Goal: Task Accomplishment & Management: Use online tool/utility

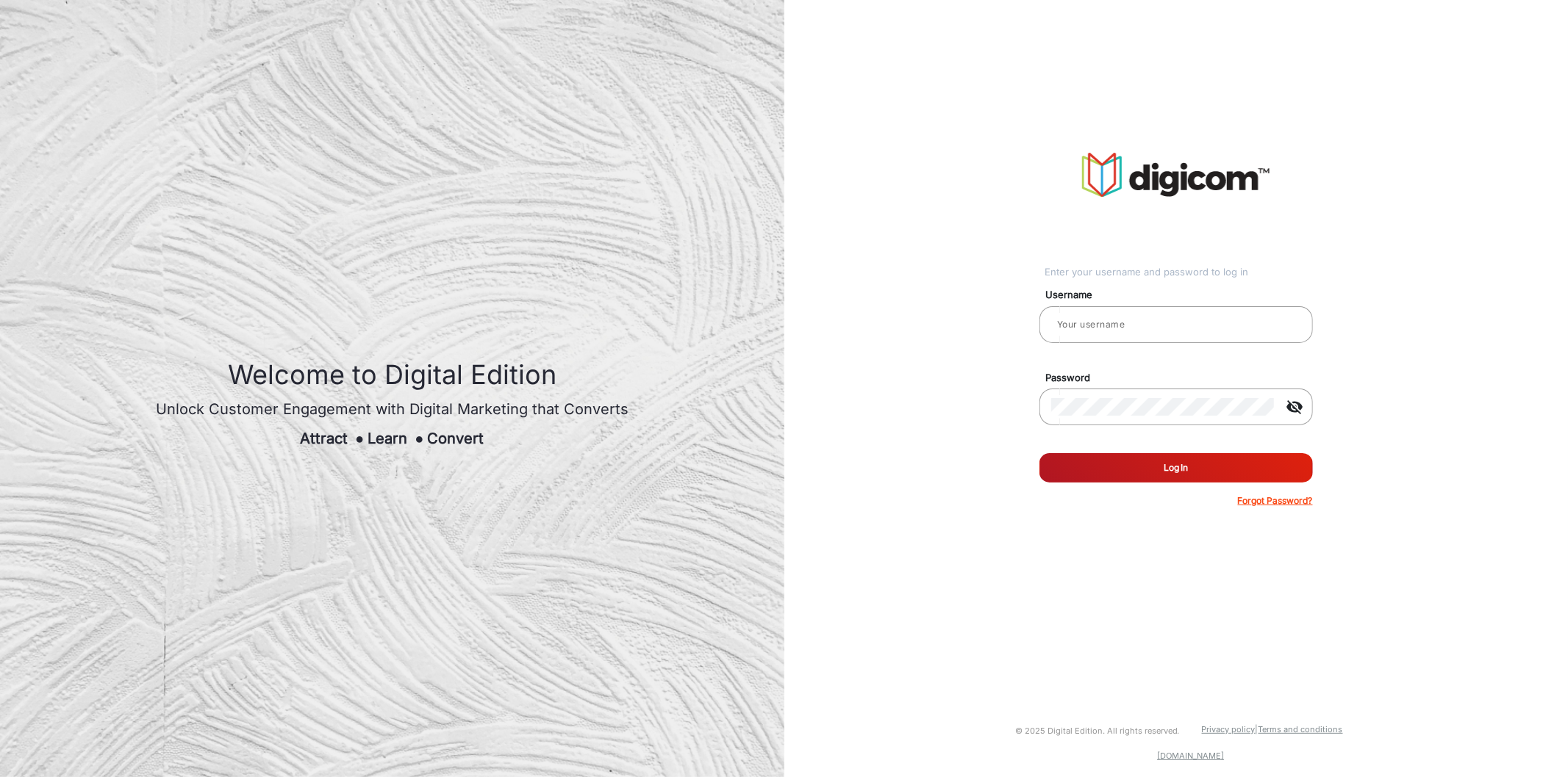
type input "[PERSON_NAME]"
click at [1139, 465] on button "Log In" at bounding box center [1176, 468] width 273 height 30
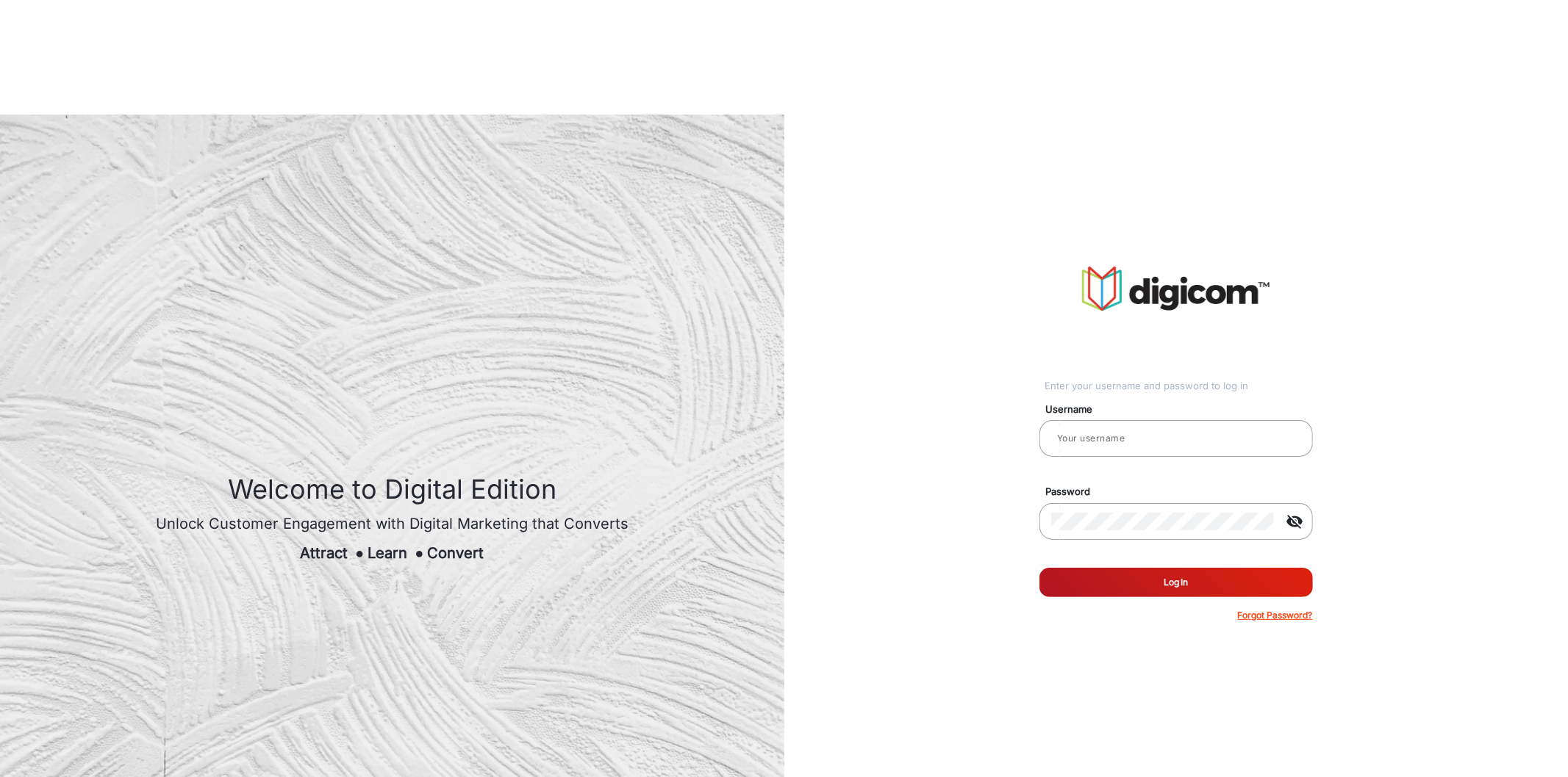
type input "[PERSON_NAME]"
click at [1071, 568] on button "Log In" at bounding box center [1176, 583] width 273 height 30
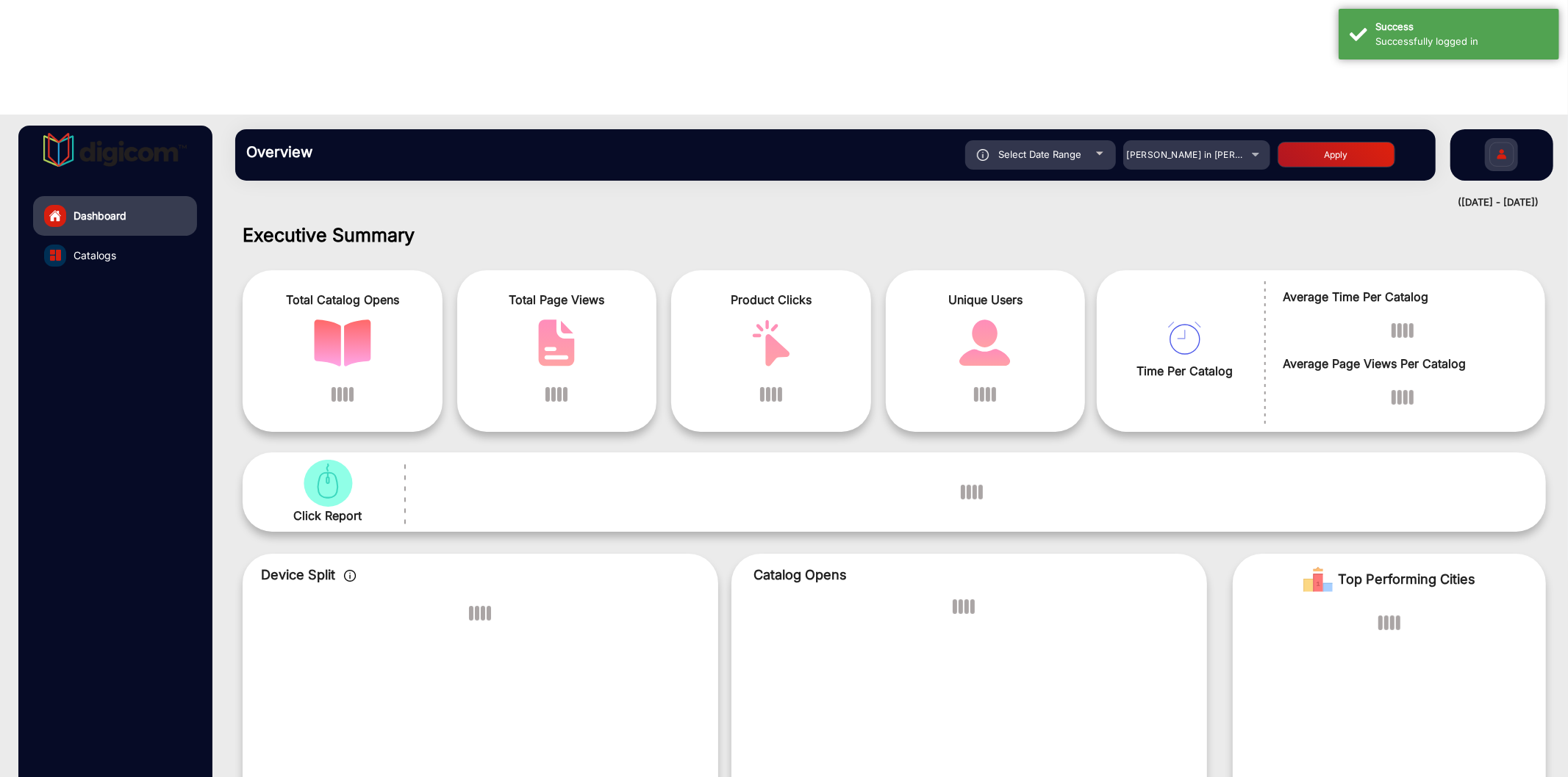
scroll to position [11, 0]
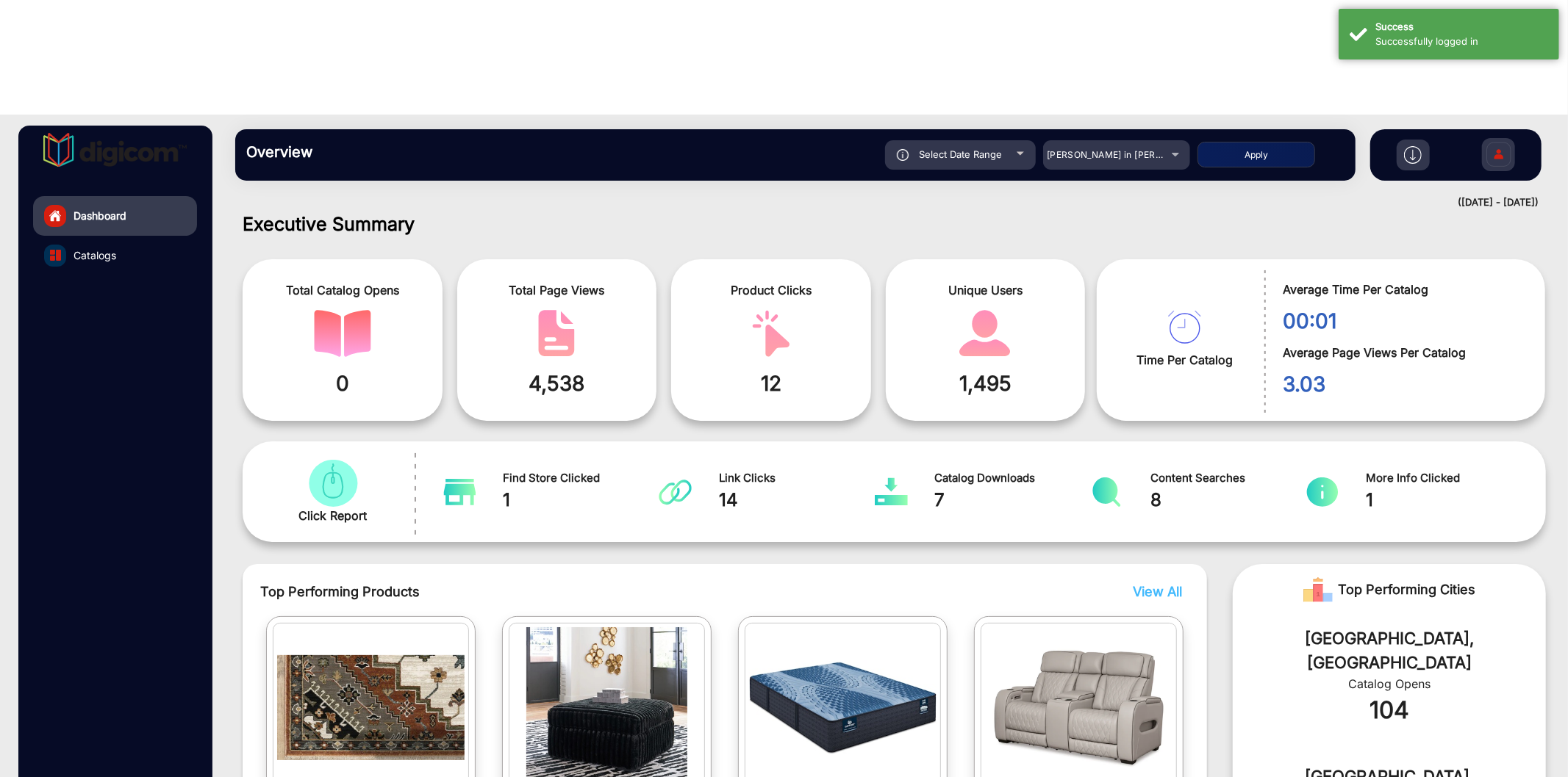
click at [1196, 140] on div "Select Date Range [DATE] [DATE] – [DATE] [DATE] [PERSON_NAME] in [PERSON_NAME] …" at bounding box center [850, 155] width 989 height 30
click at [1141, 149] on span "[PERSON_NAME] in [PERSON_NAME]" at bounding box center [1127, 154] width 162 height 11
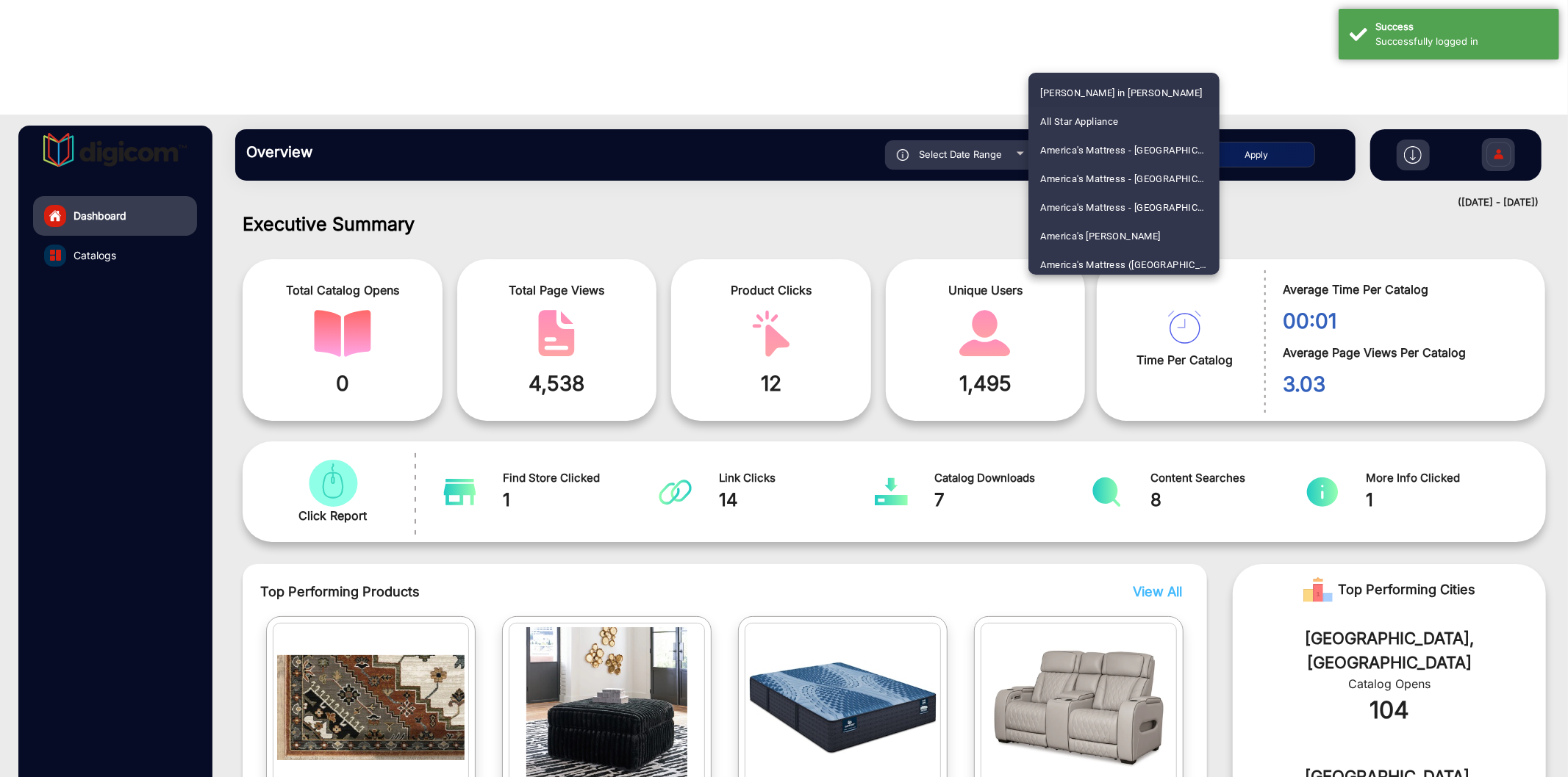
scroll to position [3614, 0]
click at [1172, 179] on span "Sunset Foods - Ecommerce Edition" at bounding box center [1117, 174] width 154 height 29
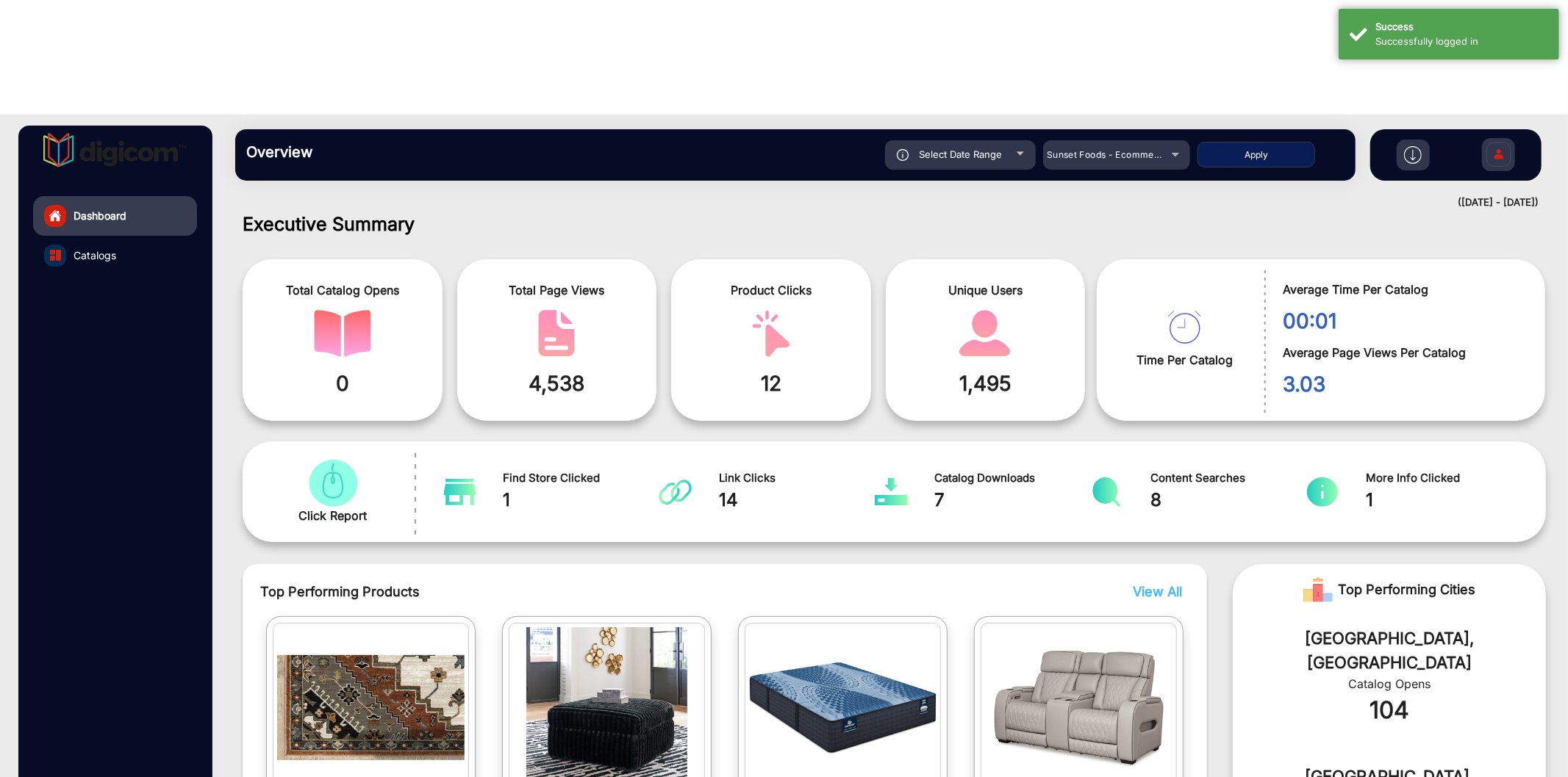
click at [1274, 142] on button "Apply" at bounding box center [1256, 154] width 118 height 26
type input "[DATE]"
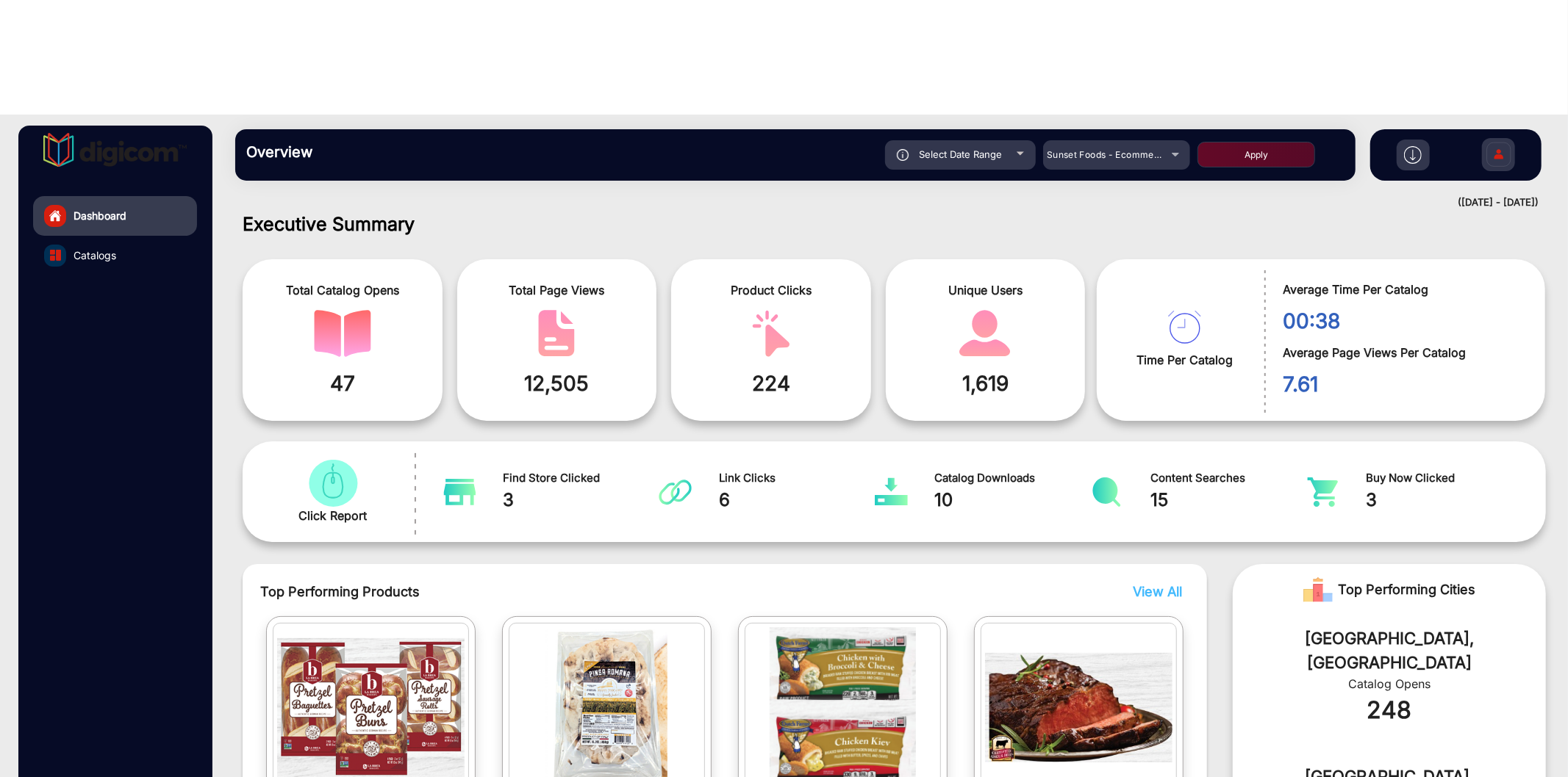
click at [920, 140] on div "Select Date Range" at bounding box center [960, 155] width 151 height 30
type input "[DATE]"
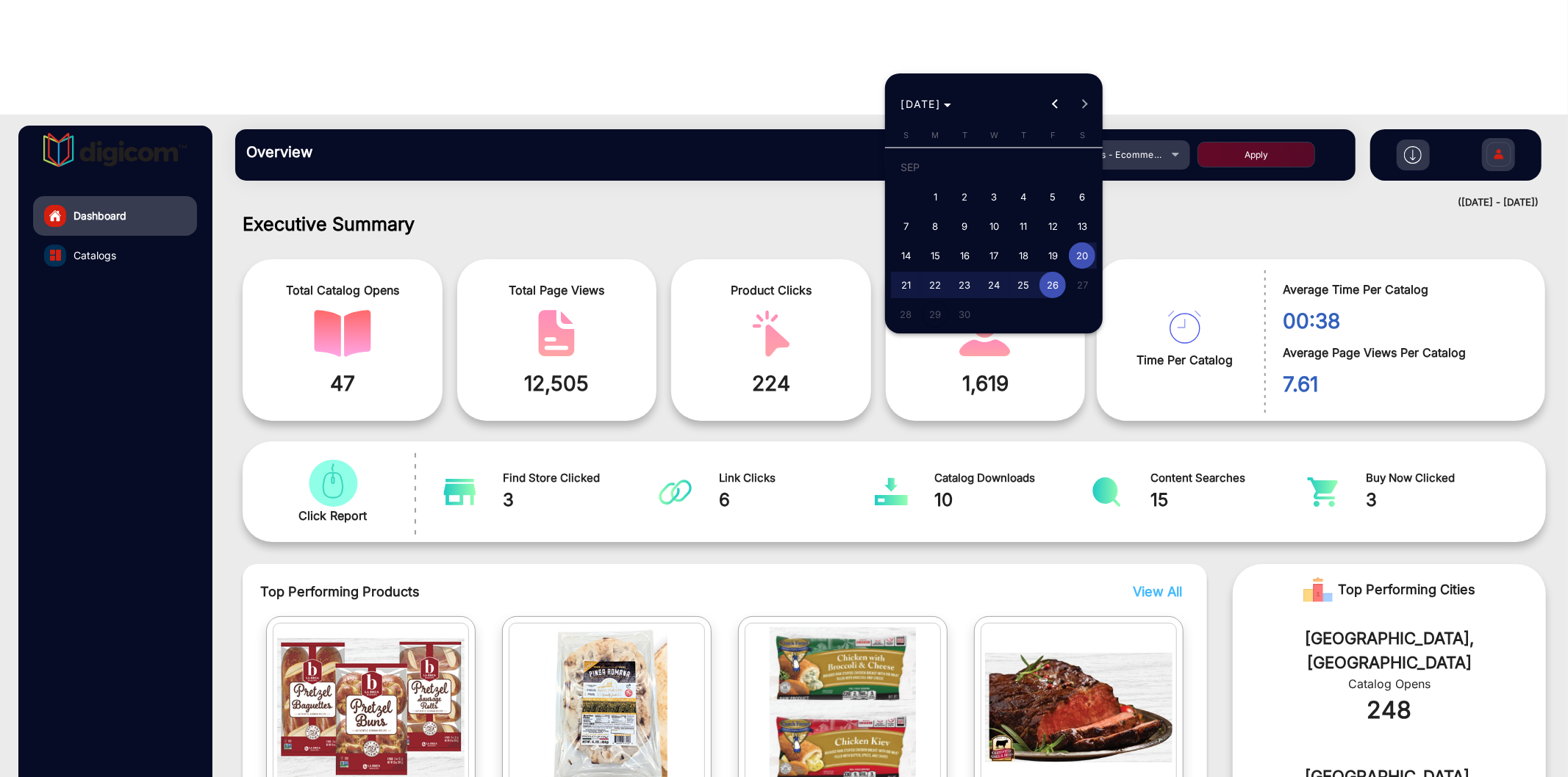
click at [934, 195] on span "1" at bounding box center [935, 197] width 26 height 26
type input "[DATE]"
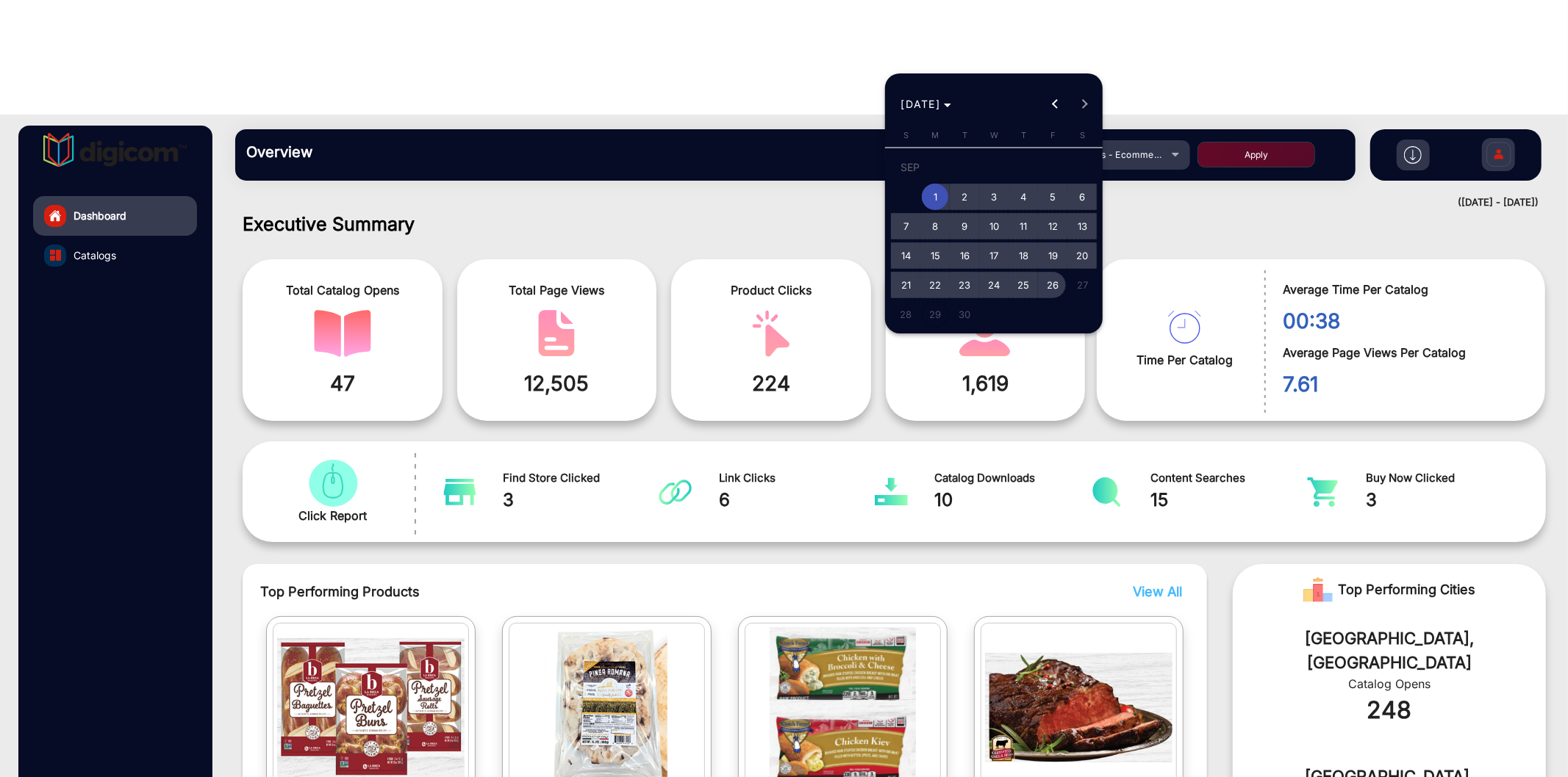
click at [1055, 290] on span "26" at bounding box center [1052, 285] width 26 height 26
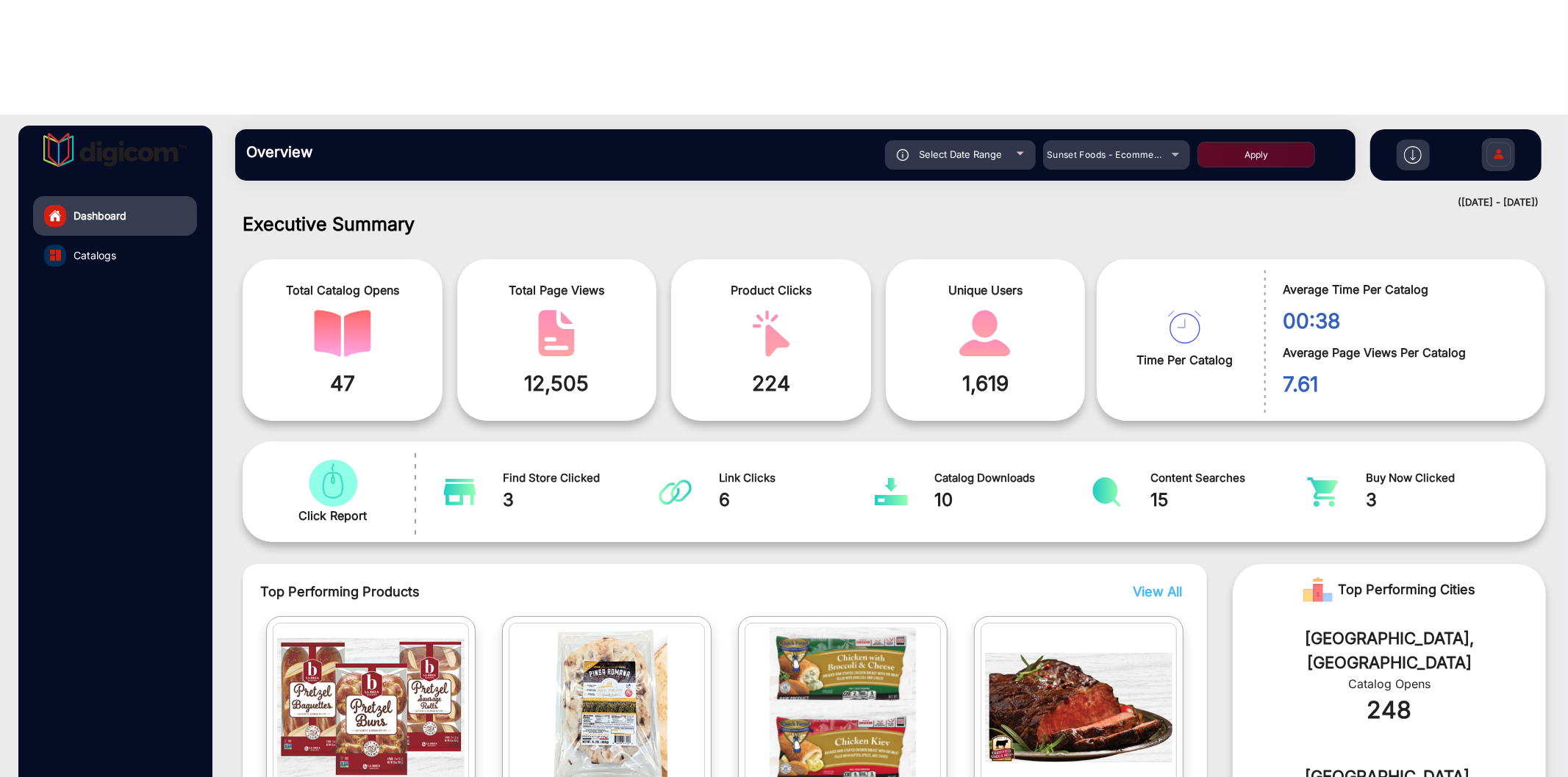
type input "[DATE]"
click at [1266, 142] on button "Apply" at bounding box center [1256, 154] width 118 height 26
type input "[DATE]"
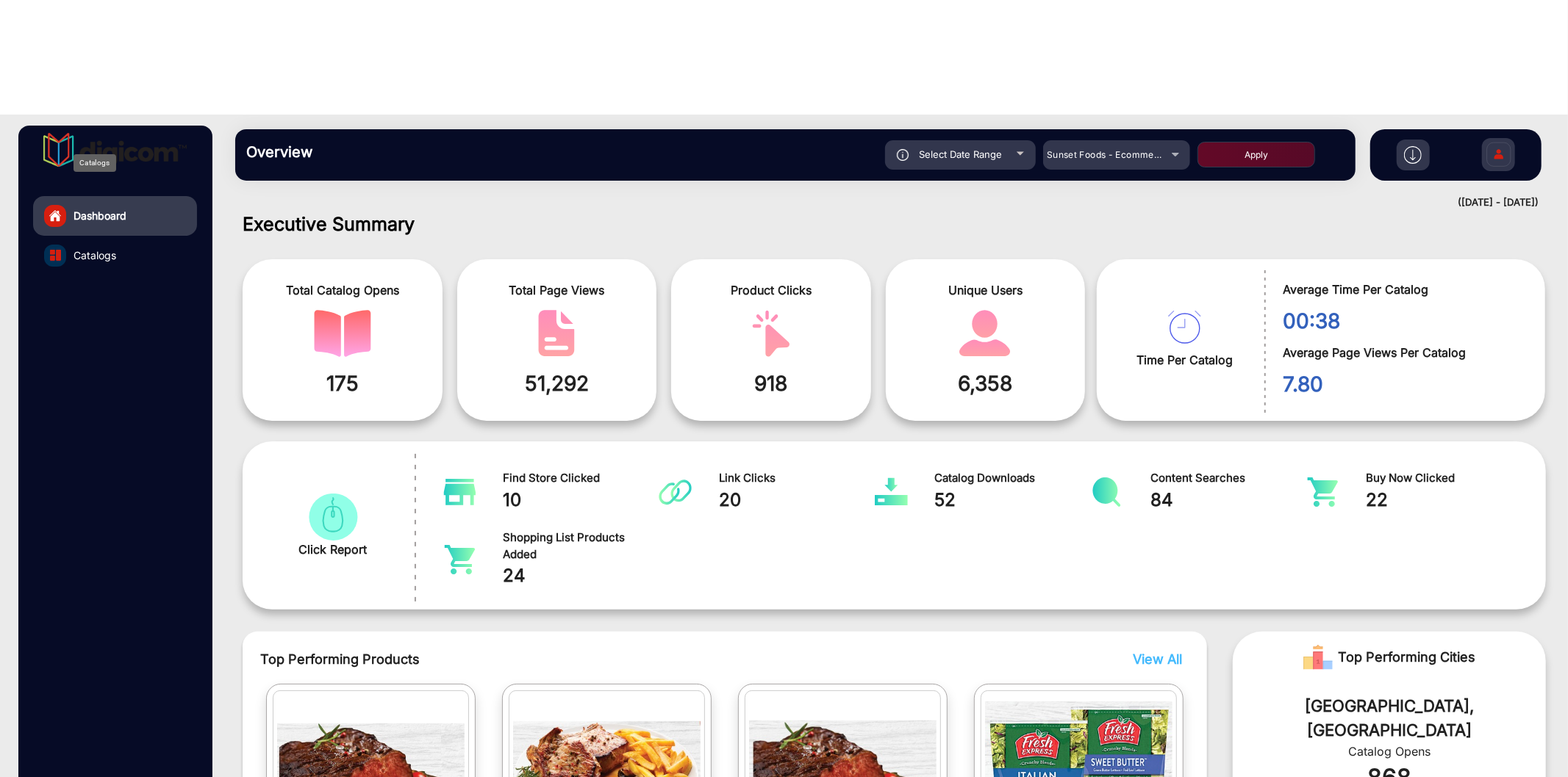
click at [106, 248] on span "Catalogs" at bounding box center [95, 255] width 43 height 16
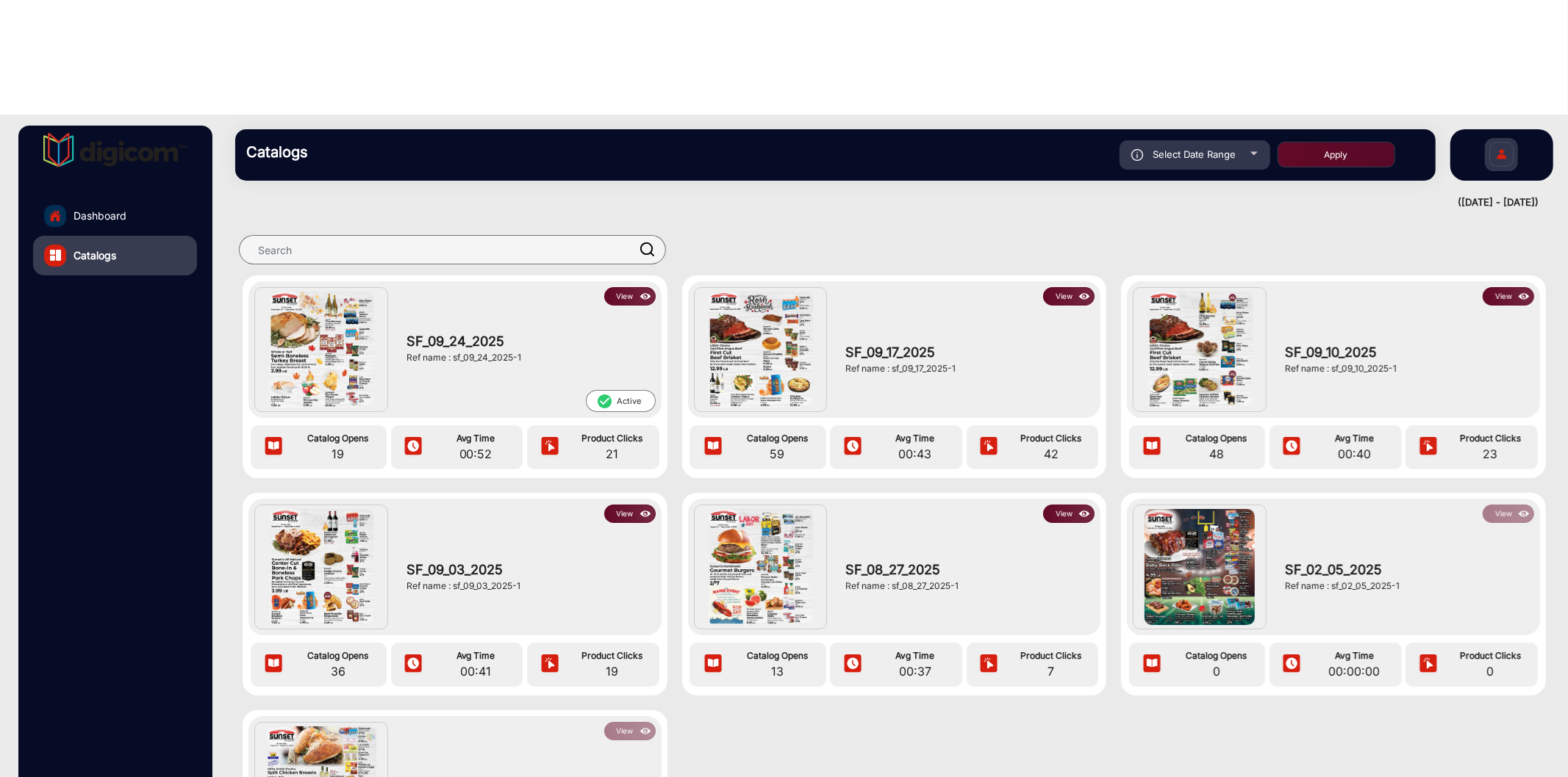
drag, startPoint x: 454, startPoint y: 472, endPoint x: 527, endPoint y: 472, distance: 73.0
click at [527, 579] on div "Ref name : sf_09_03_2025-1" at bounding box center [528, 586] width 242 height 13
copy div "sf_09_03_2025-1"
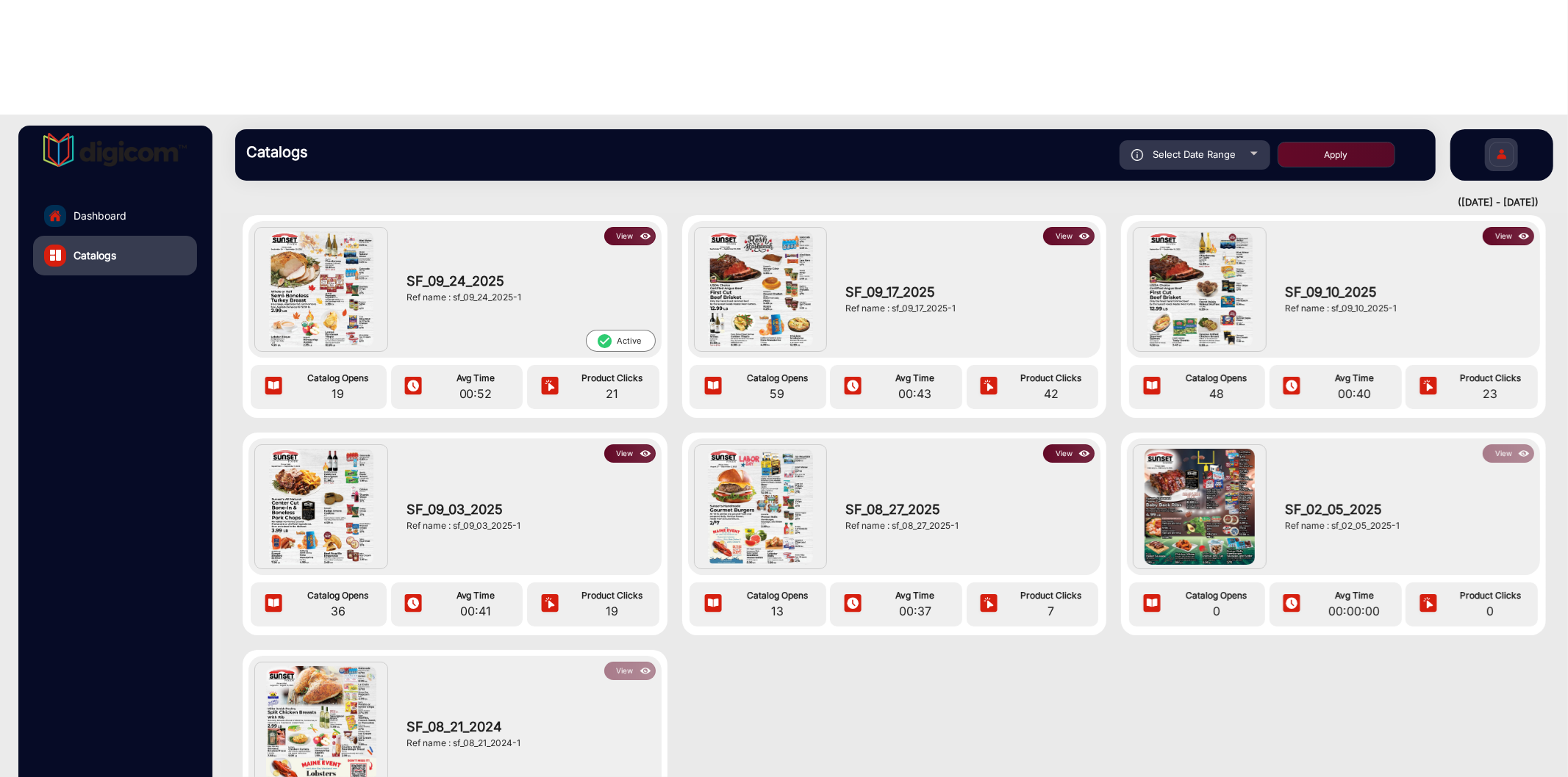
scroll to position [108, 0]
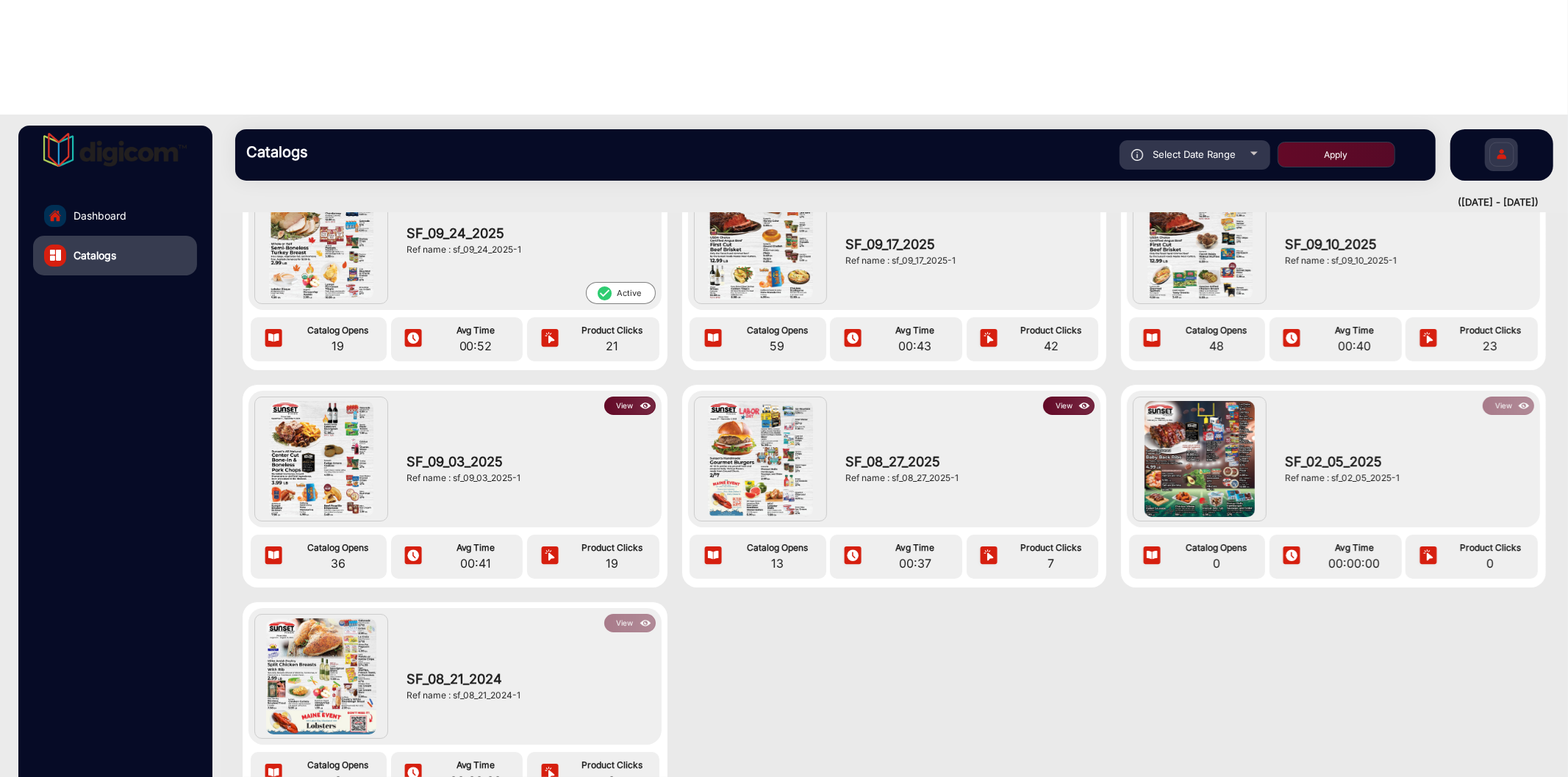
drag, startPoint x: 891, startPoint y: 362, endPoint x: 973, endPoint y: 365, distance: 82.1
click at [973, 472] on div "Ref name : sf_08_27_2025-1" at bounding box center [966, 478] width 242 height 13
copy div "sf_08_27_2025-1"
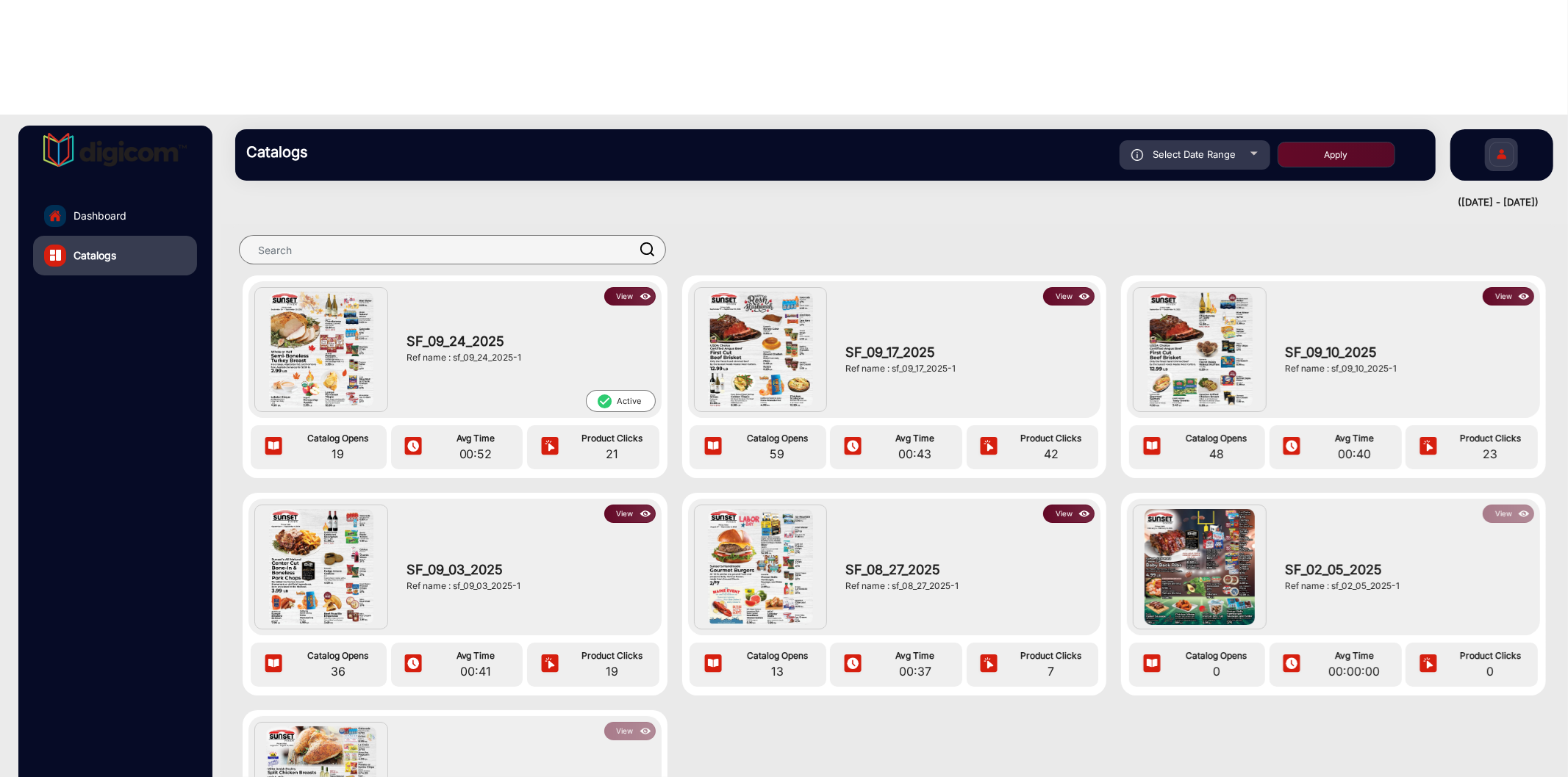
drag, startPoint x: 538, startPoint y: 245, endPoint x: 454, endPoint y: 257, distance: 84.9
click at [454, 305] on div "SF_09_24_2025 Ref name : sf_09_24_2025-1" at bounding box center [528, 347] width 257 height 85
copy div "sf_09_24_2025-1"
click at [133, 236] on link "Catalogs" at bounding box center [114, 256] width 164 height 40
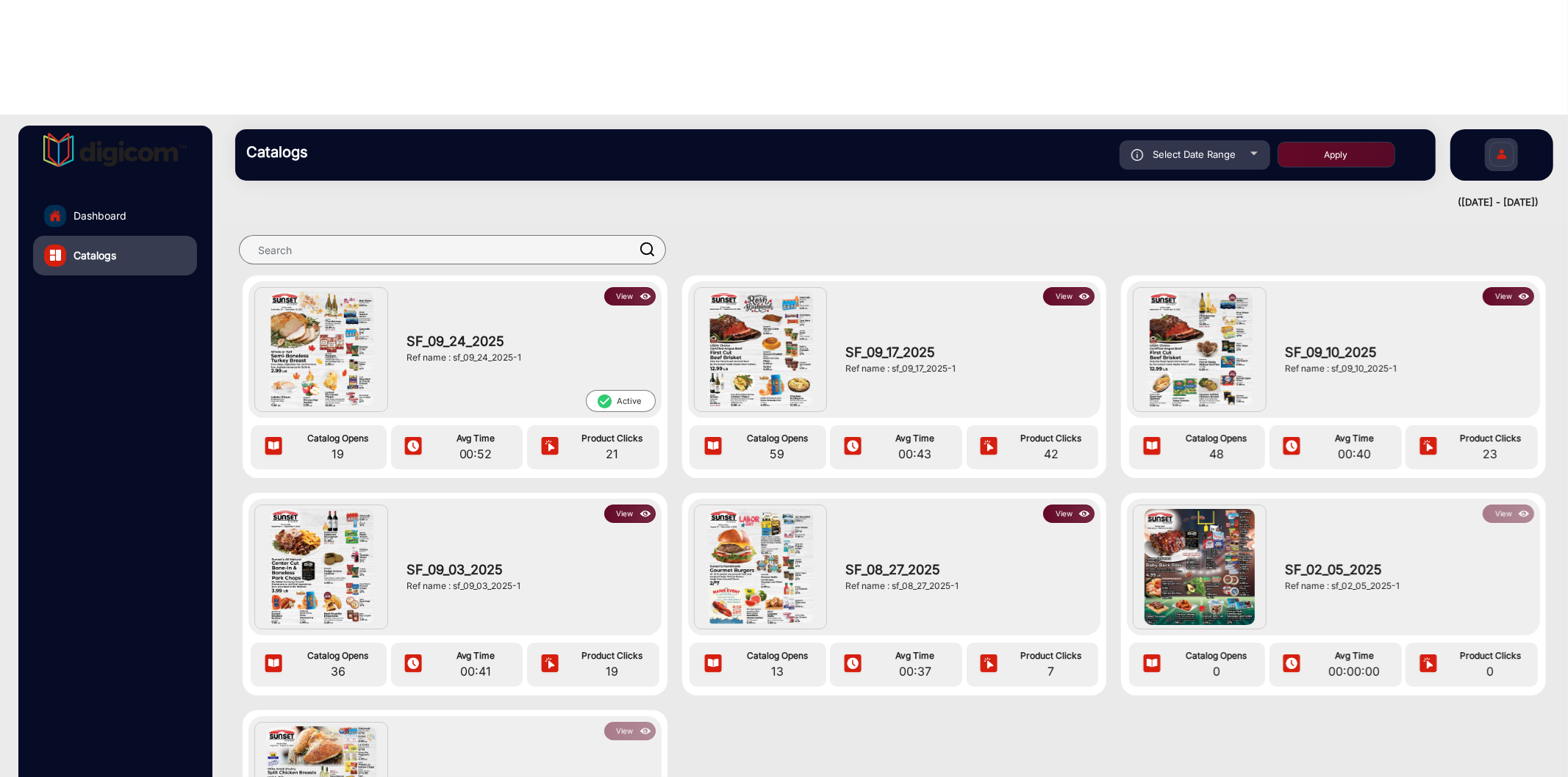
scroll to position [11, 0]
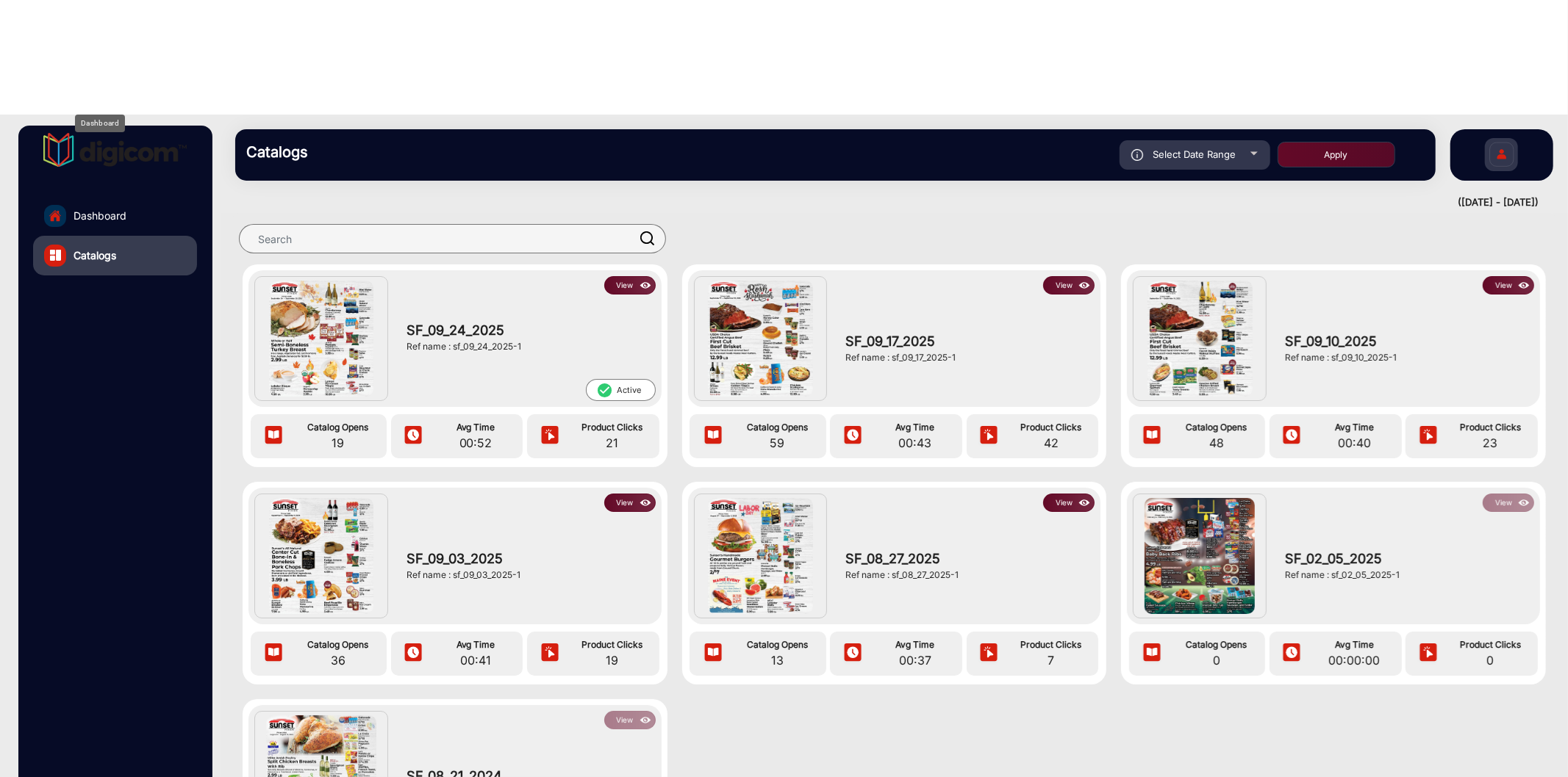
click at [100, 208] on span "Dashboard" at bounding box center [100, 216] width 53 height 16
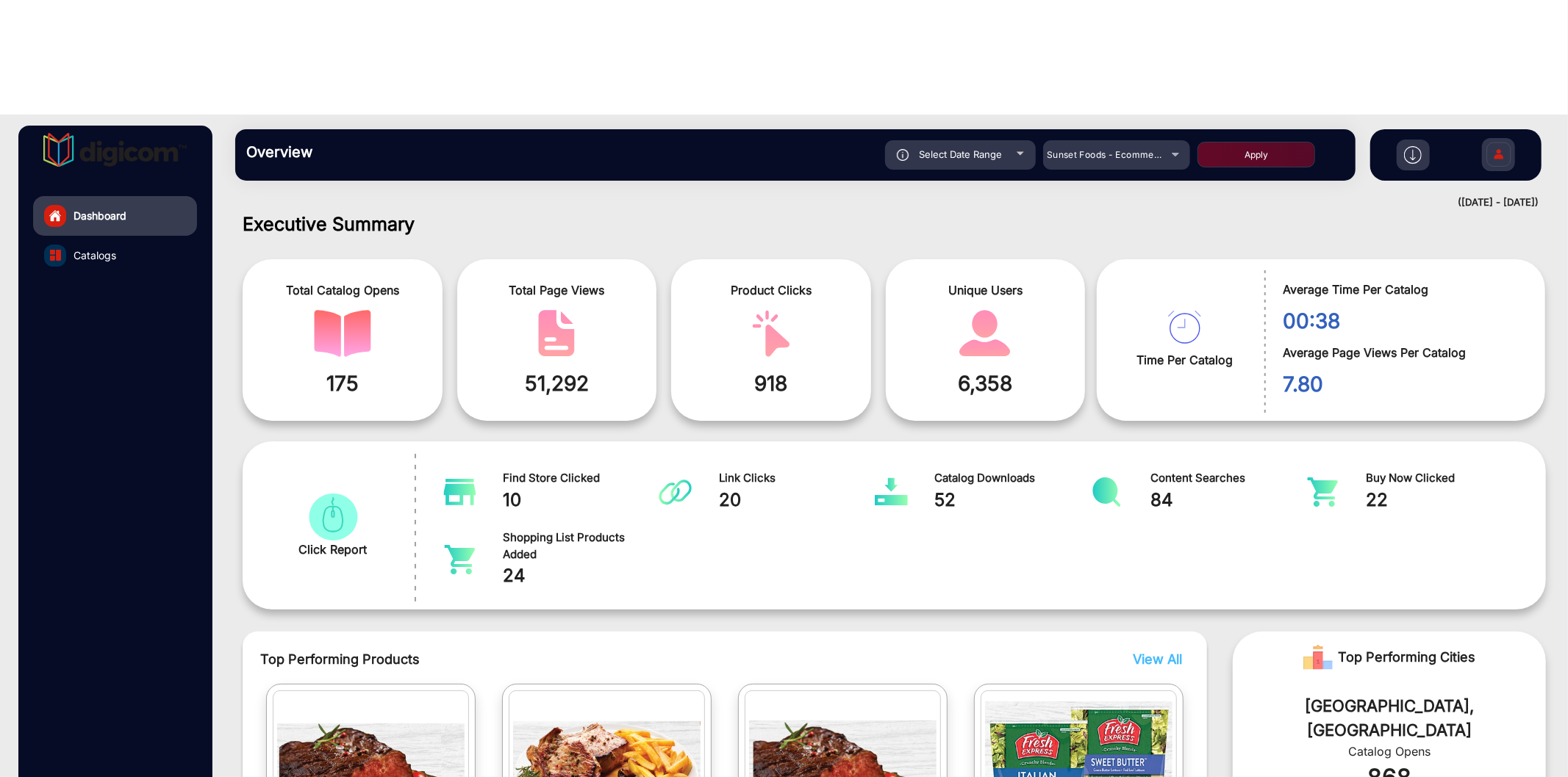
click at [922, 140] on div "Select Date Range" at bounding box center [960, 155] width 151 height 30
type input "[DATE]"
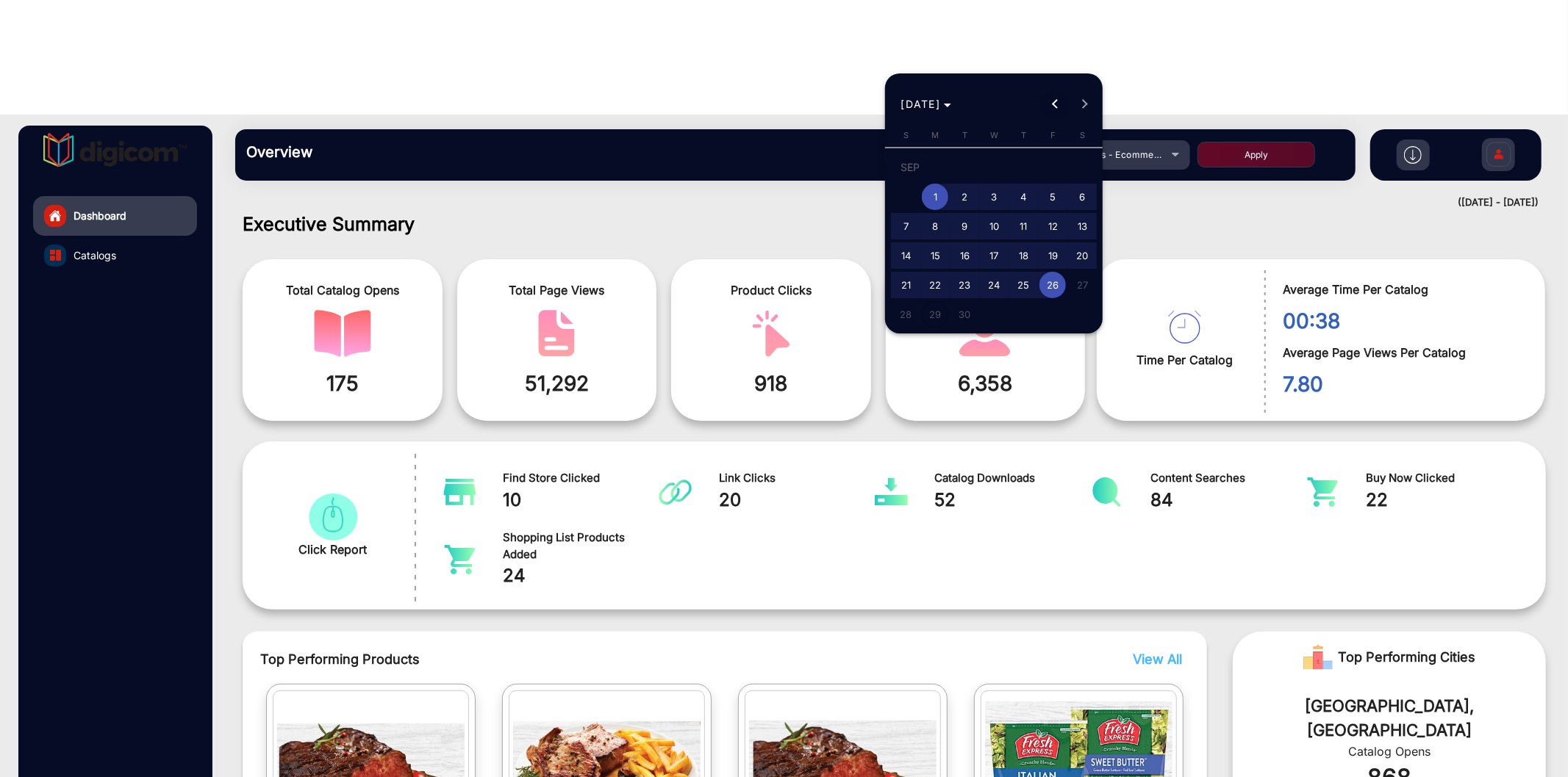
click at [1060, 100] on span "Previous month" at bounding box center [1055, 105] width 30 height 30
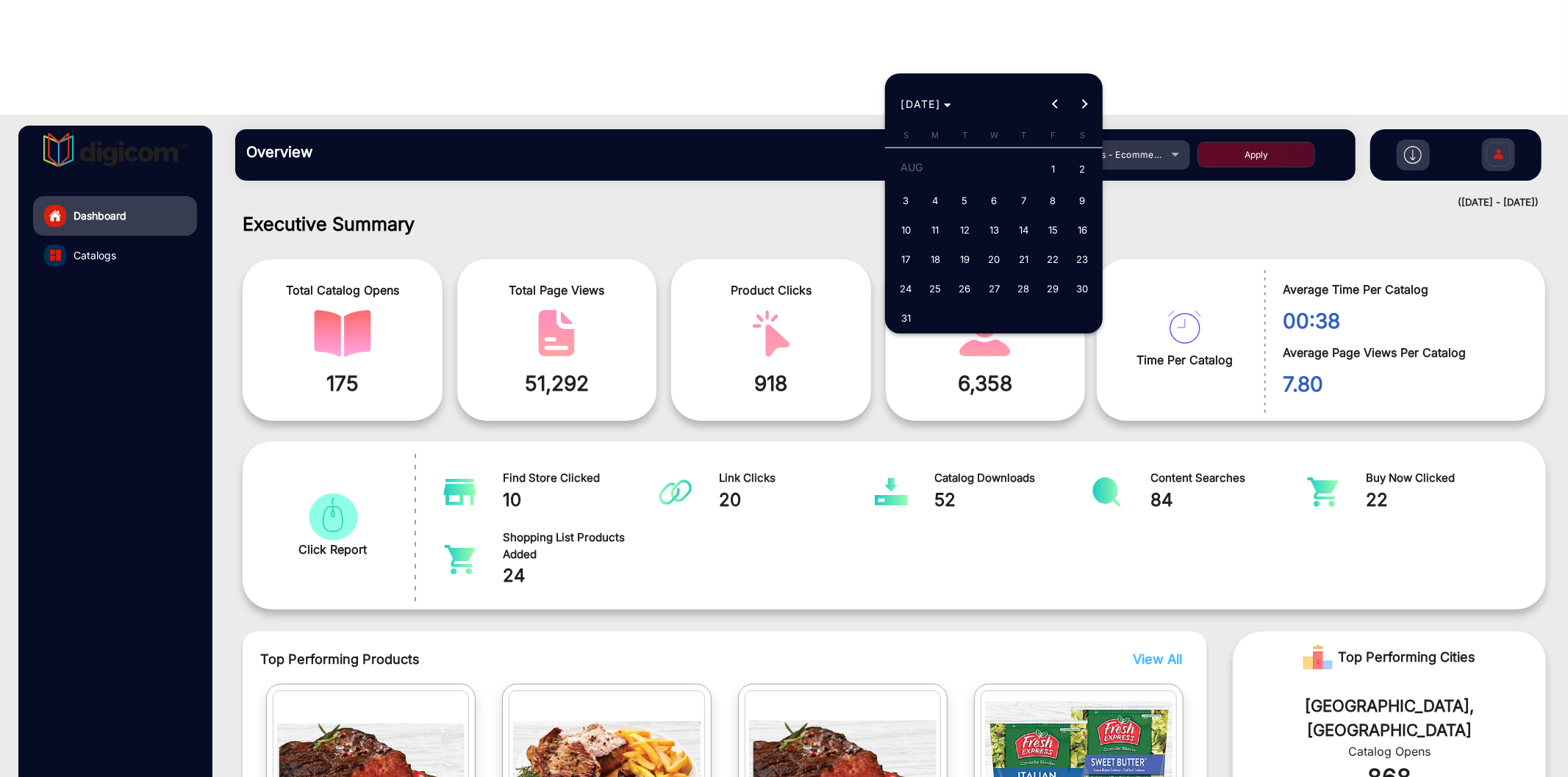
click at [1057, 165] on span "1" at bounding box center [1052, 170] width 26 height 30
type input "[DATE]"
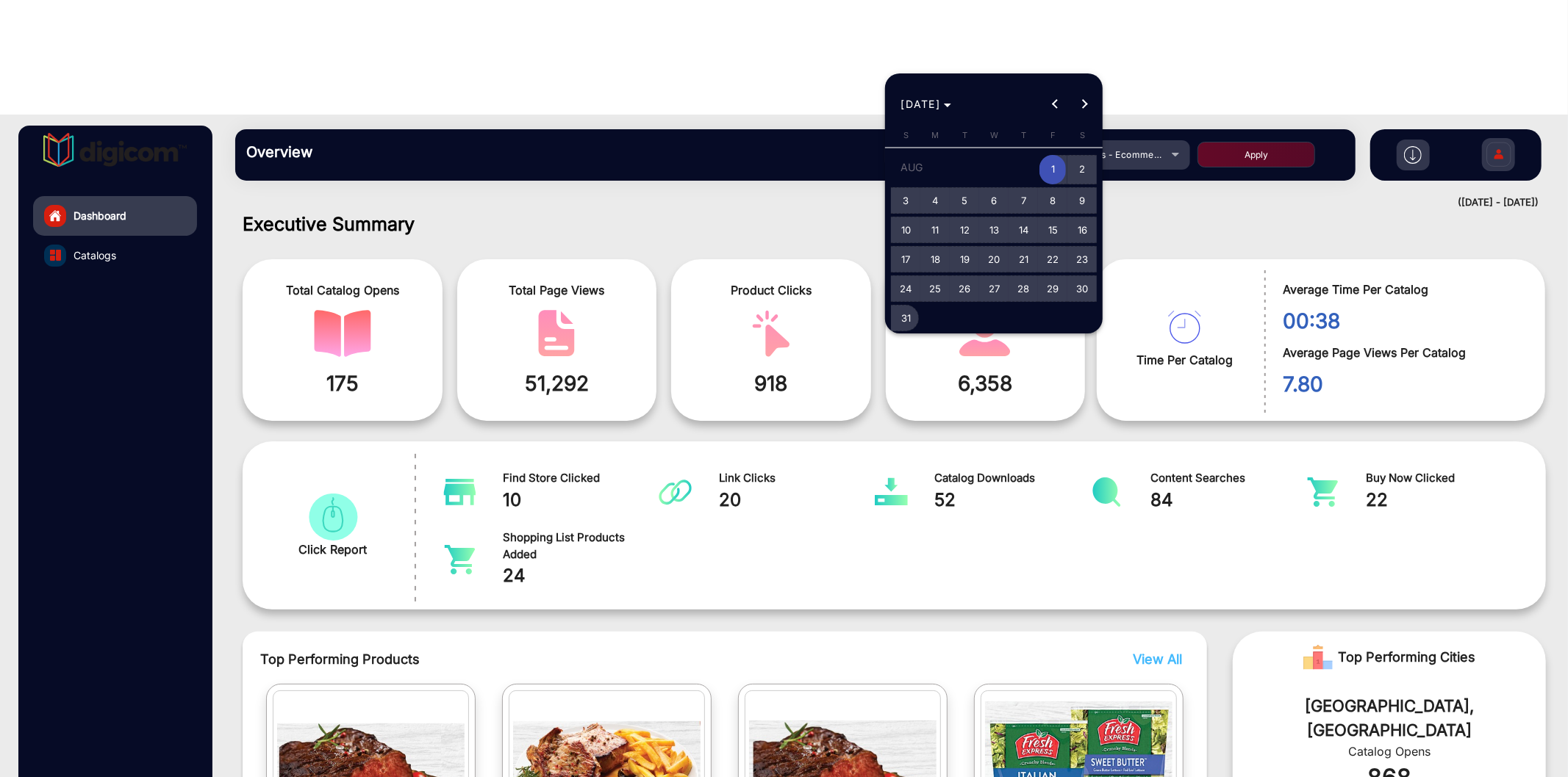
click at [898, 319] on span "31" at bounding box center [906, 318] width 26 height 26
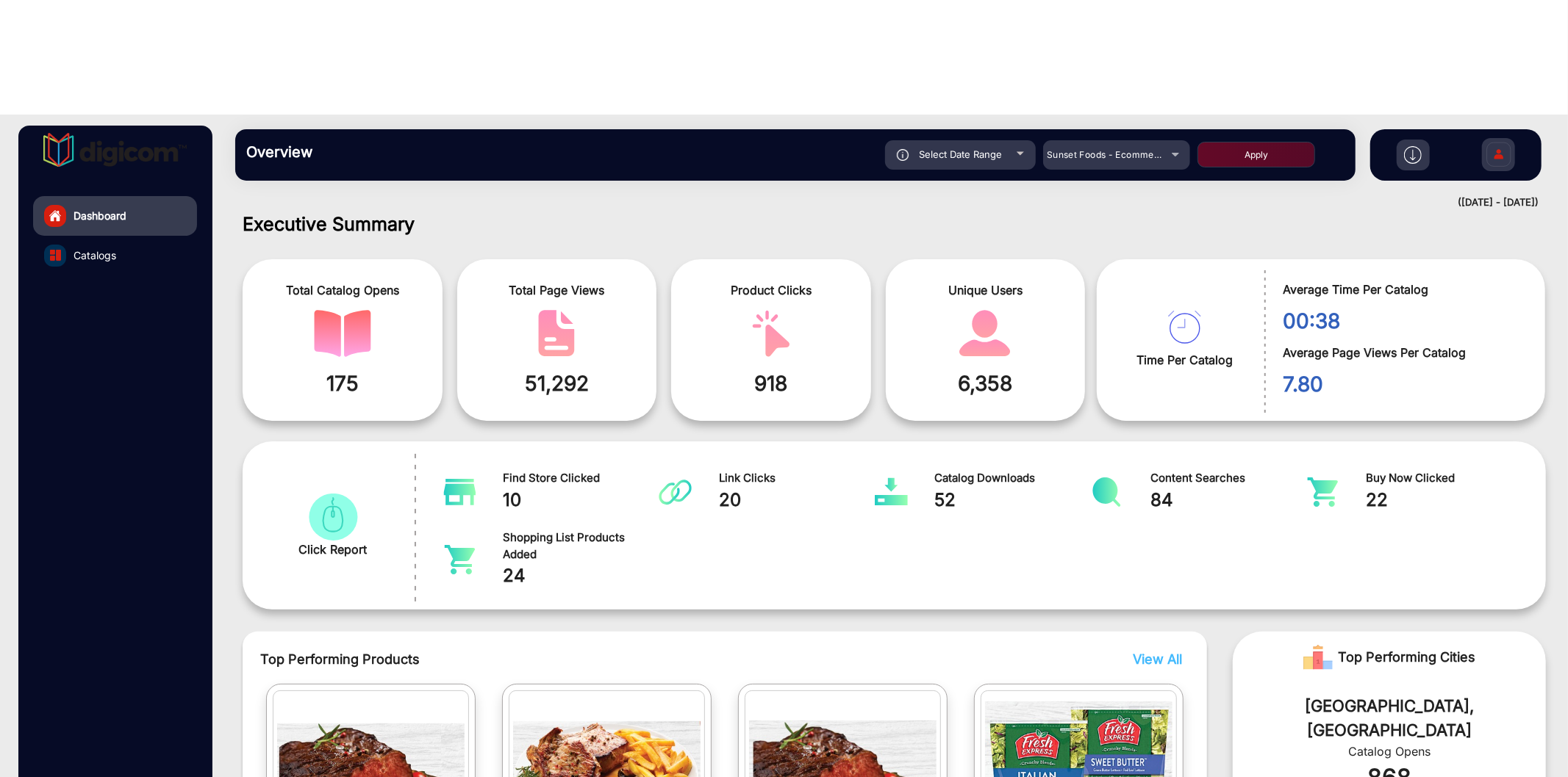
type input "[DATE]"
click at [1248, 142] on button "Apply" at bounding box center [1256, 154] width 118 height 26
type input "[DATE]"
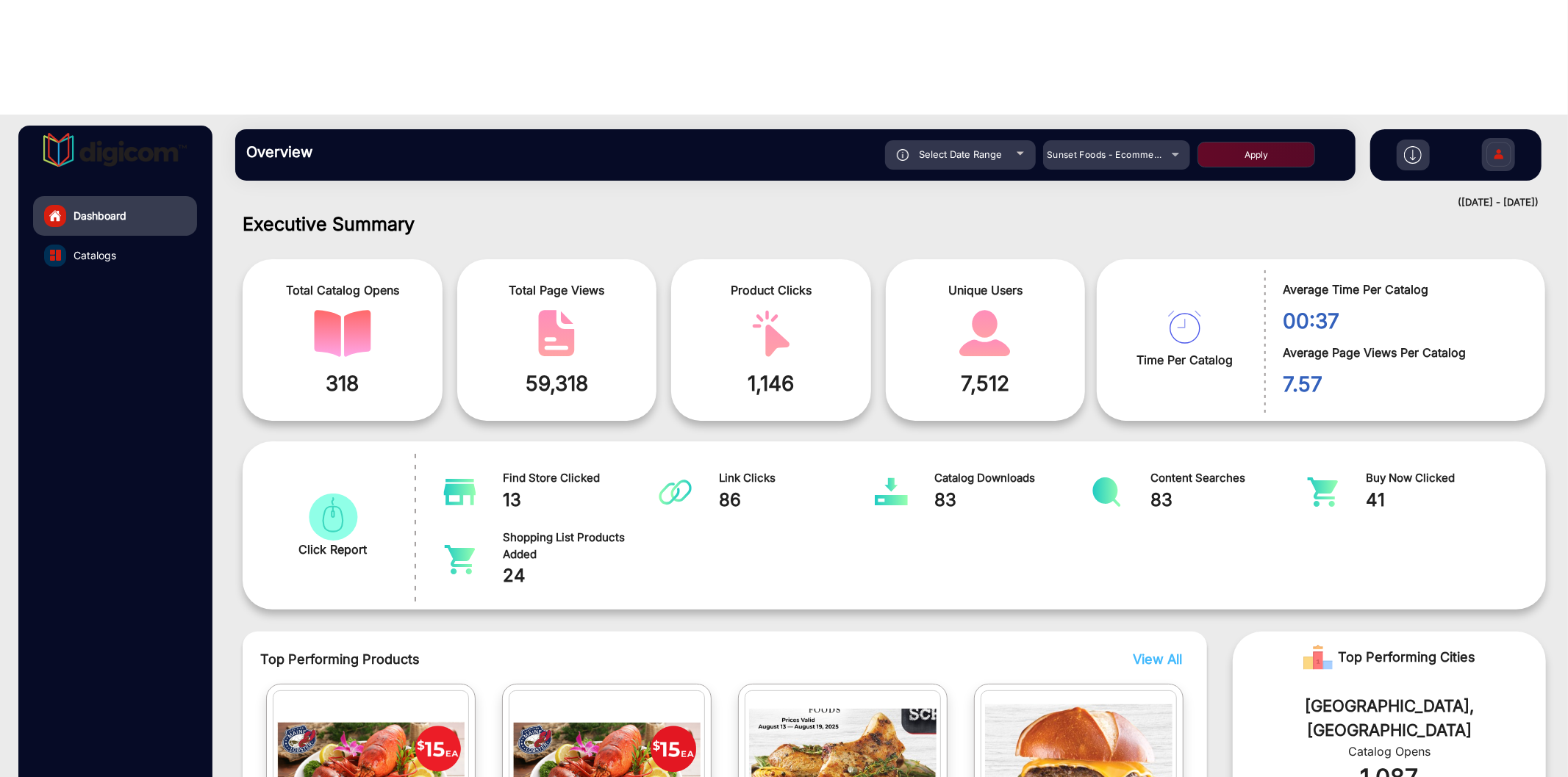
click at [69, 236] on link "Catalogs" at bounding box center [114, 256] width 164 height 40
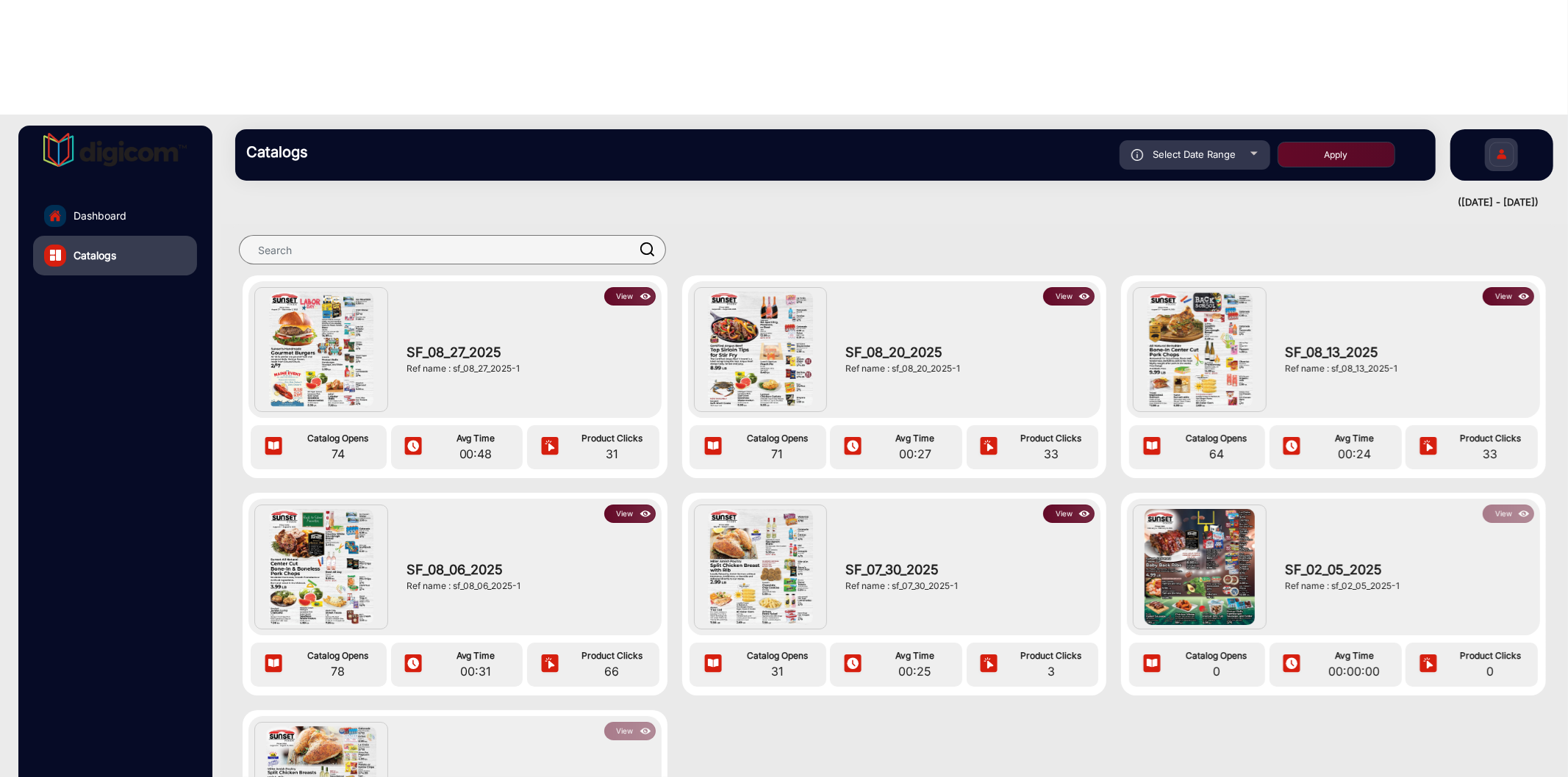
drag, startPoint x: 534, startPoint y: 476, endPoint x: 451, endPoint y: 478, distance: 83.0
click at [451, 579] on div "Ref name : sf_08_06_2025-1" at bounding box center [528, 586] width 242 height 13
drag, startPoint x: 460, startPoint y: 481, endPoint x: 450, endPoint y: 482, distance: 10.0
click at [460, 523] on div "SF_08_06_2025 Ref name : sf_08_06_2025-1" at bounding box center [528, 576] width 257 height 106
click at [449, 523] on div "SF_08_06_2025 Ref name : sf_08_06_2025-1" at bounding box center [528, 576] width 257 height 106
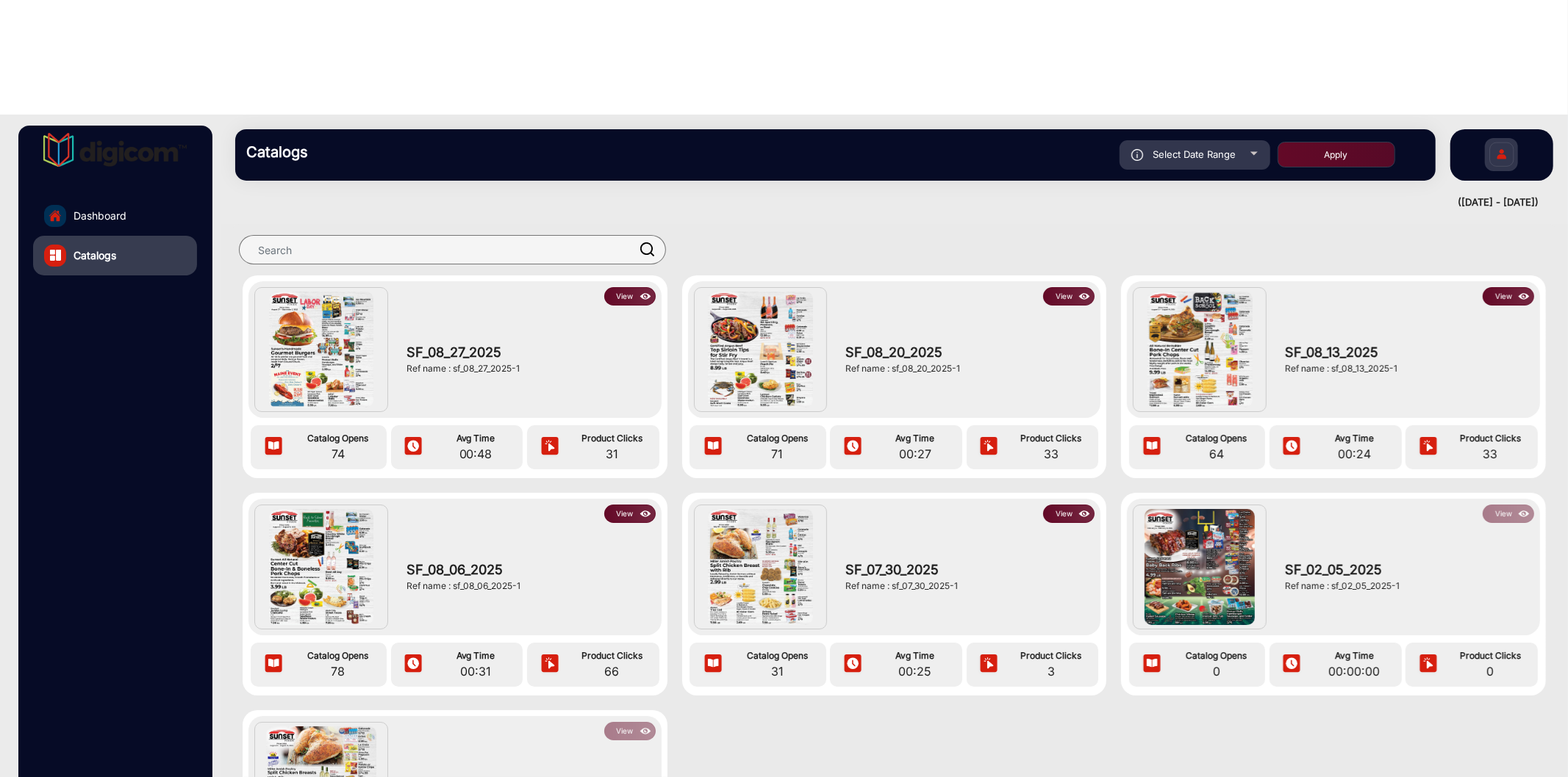
drag, startPoint x: 453, startPoint y: 474, endPoint x: 534, endPoint y: 472, distance: 81.0
click at [534, 579] on div "Ref name : sf_08_06_2025-1" at bounding box center [528, 586] width 242 height 13
copy div "sf_08_06_2025-1"
drag, startPoint x: 890, startPoint y: 254, endPoint x: 1022, endPoint y: 250, distance: 132.1
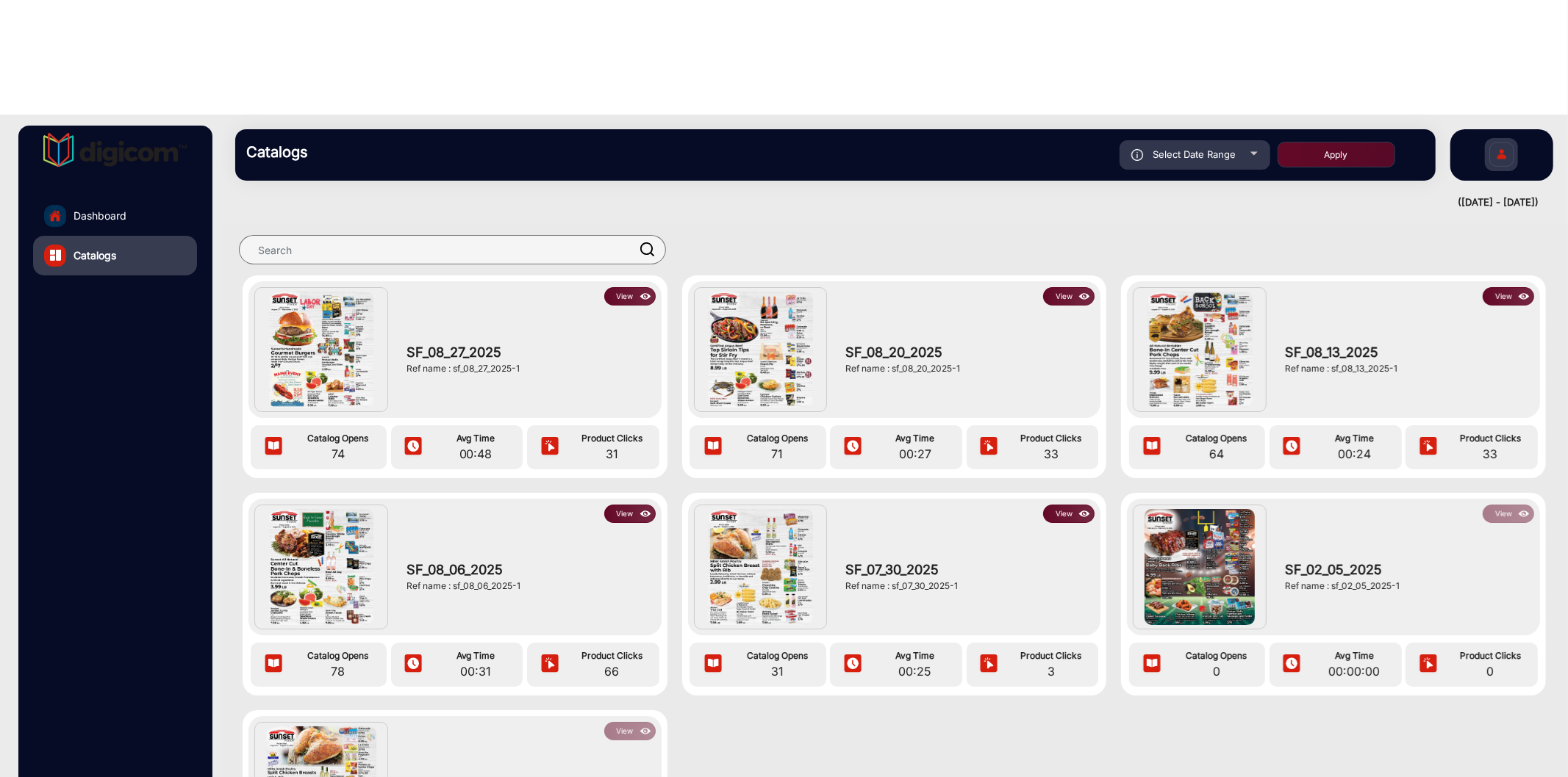
click at [1022, 362] on div "Ref name : sf_08_20_2025-1" at bounding box center [966, 369] width 242 height 13
copy div "sf_08_20_2025-1"
click at [1089, 289] on img at bounding box center [1085, 297] width 17 height 16
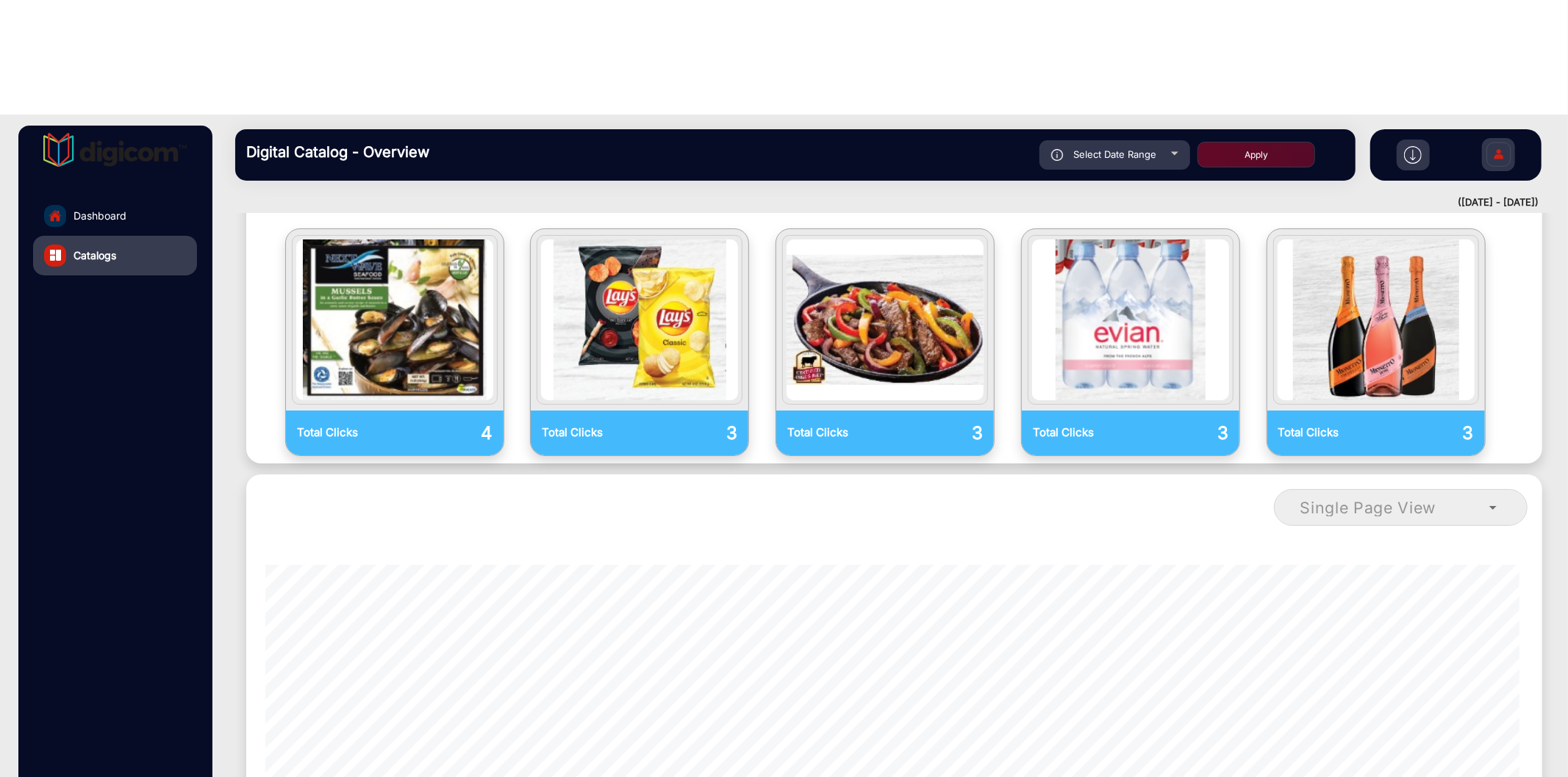
scroll to position [1088, 0]
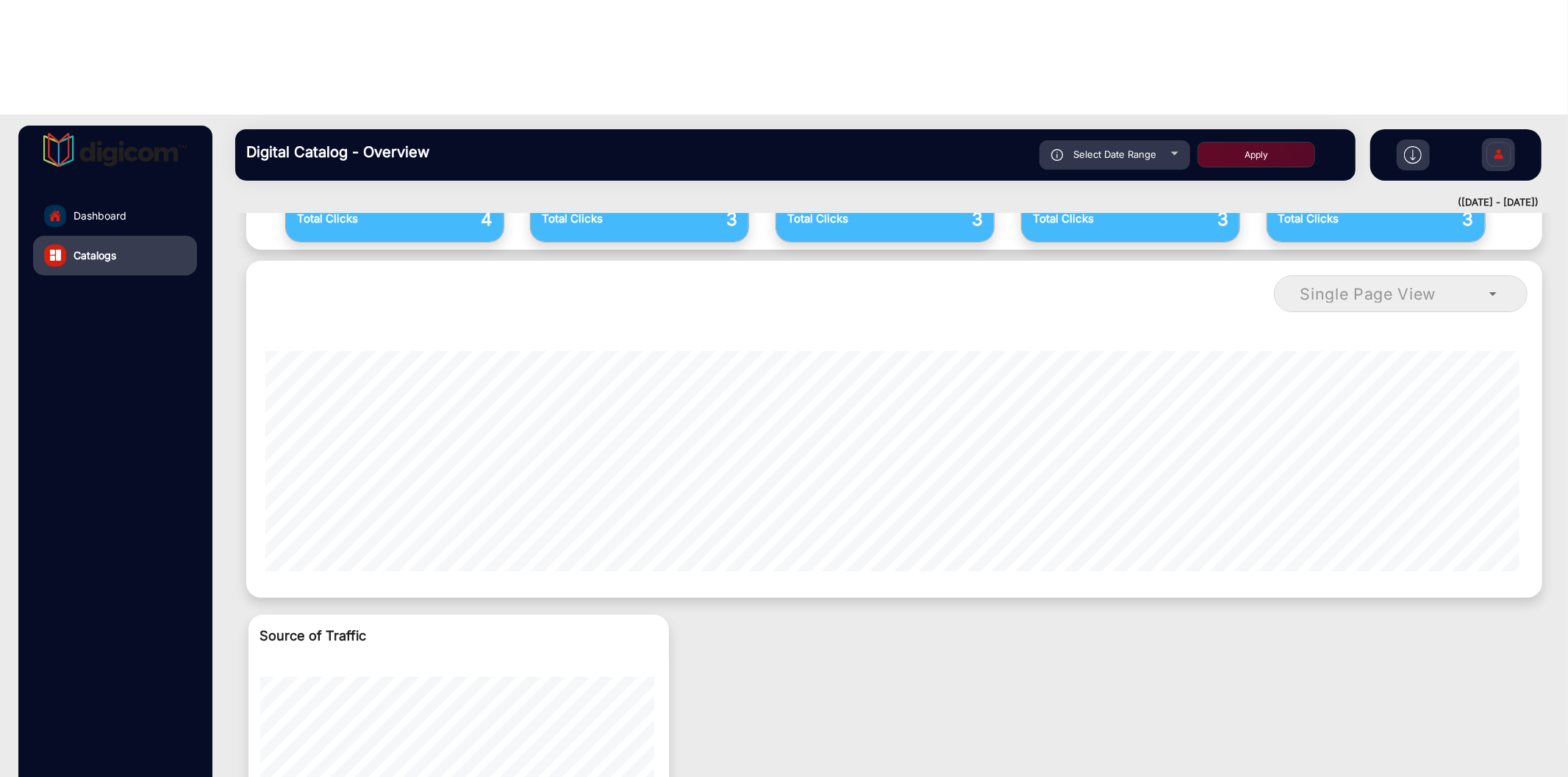
click at [72, 196] on link "Dashboard" at bounding box center [114, 216] width 164 height 40
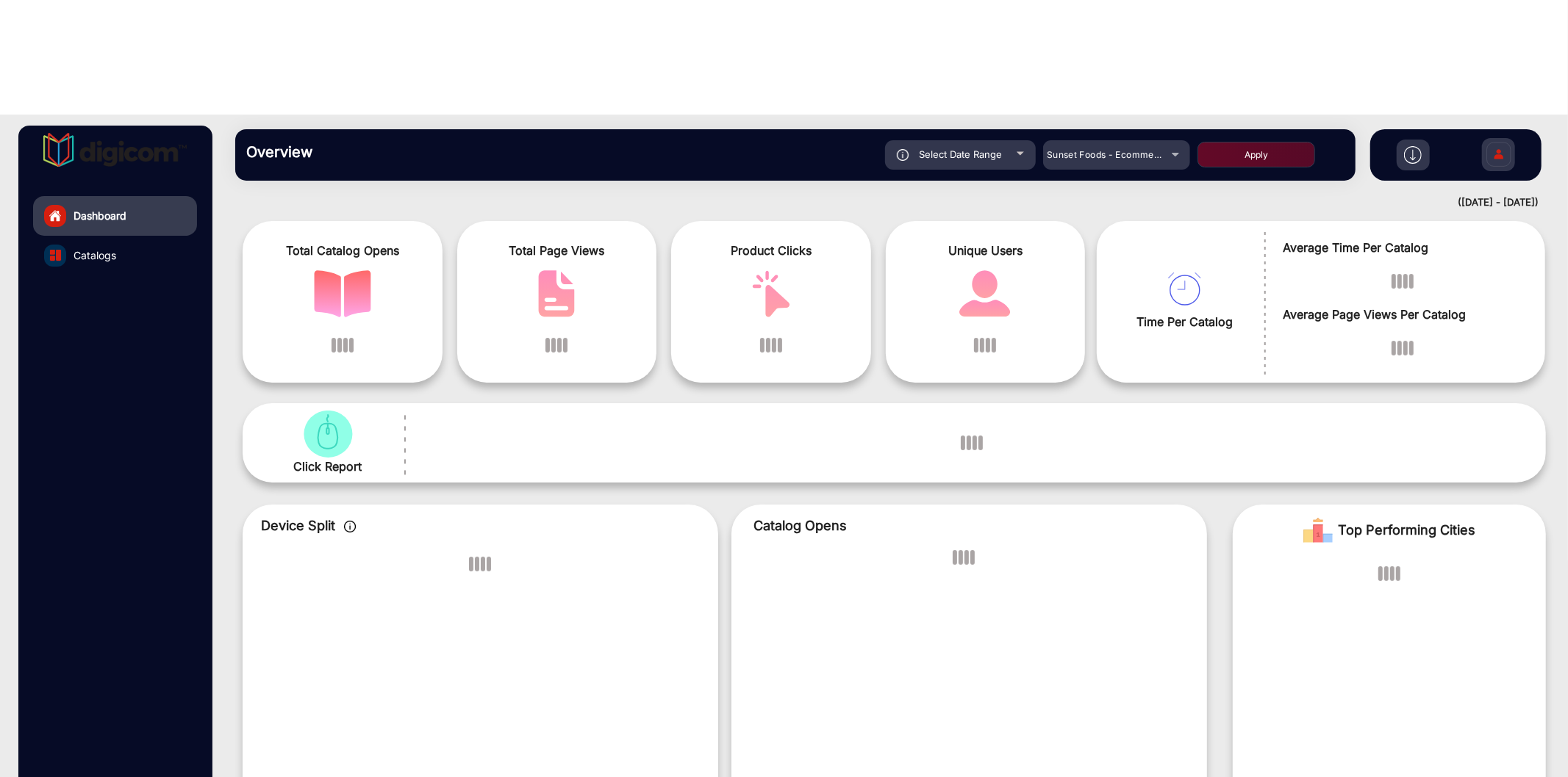
scroll to position [11, 0]
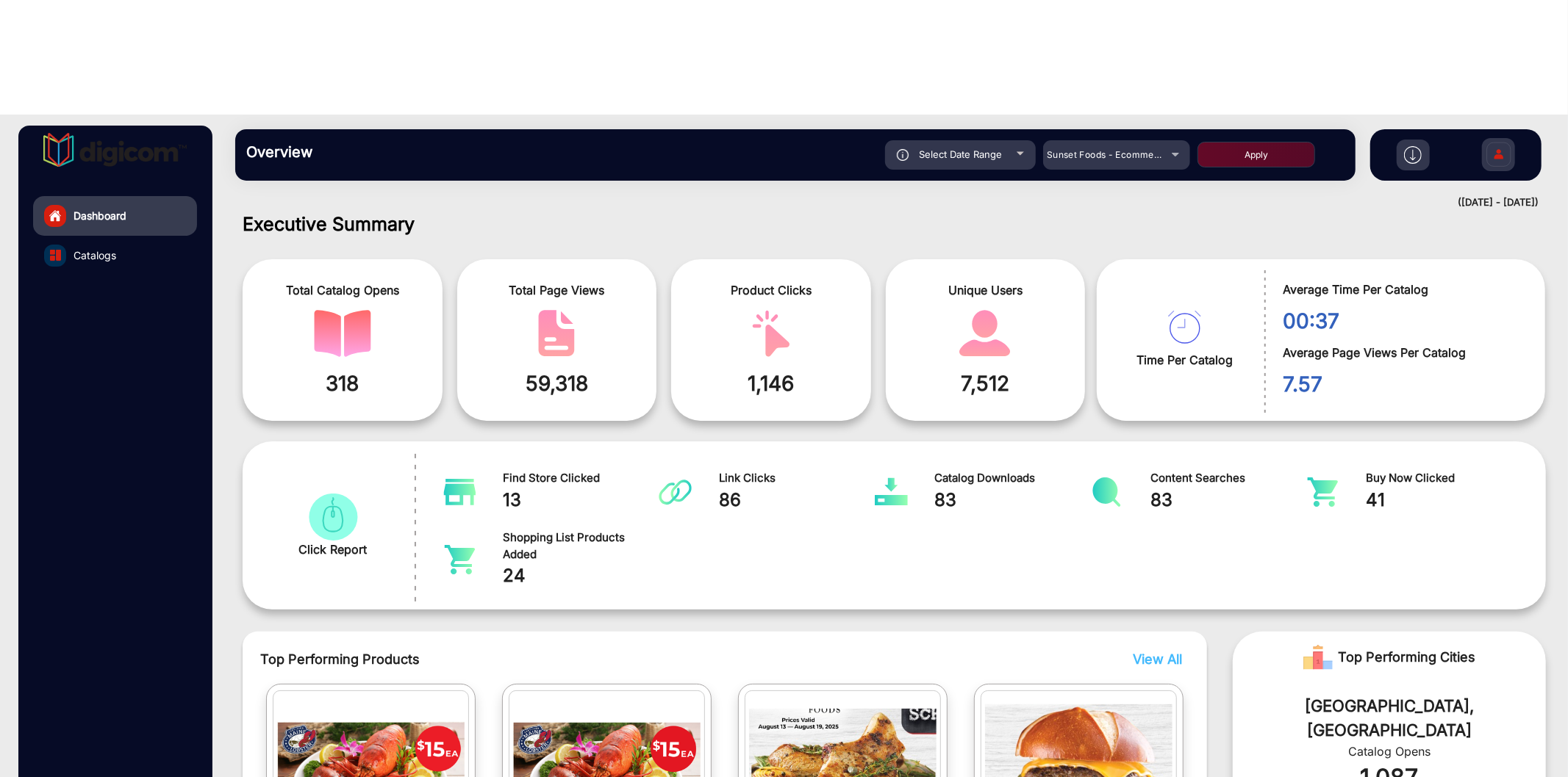
click at [966, 140] on div "Select Date Range" at bounding box center [960, 155] width 151 height 30
type input "[DATE]"
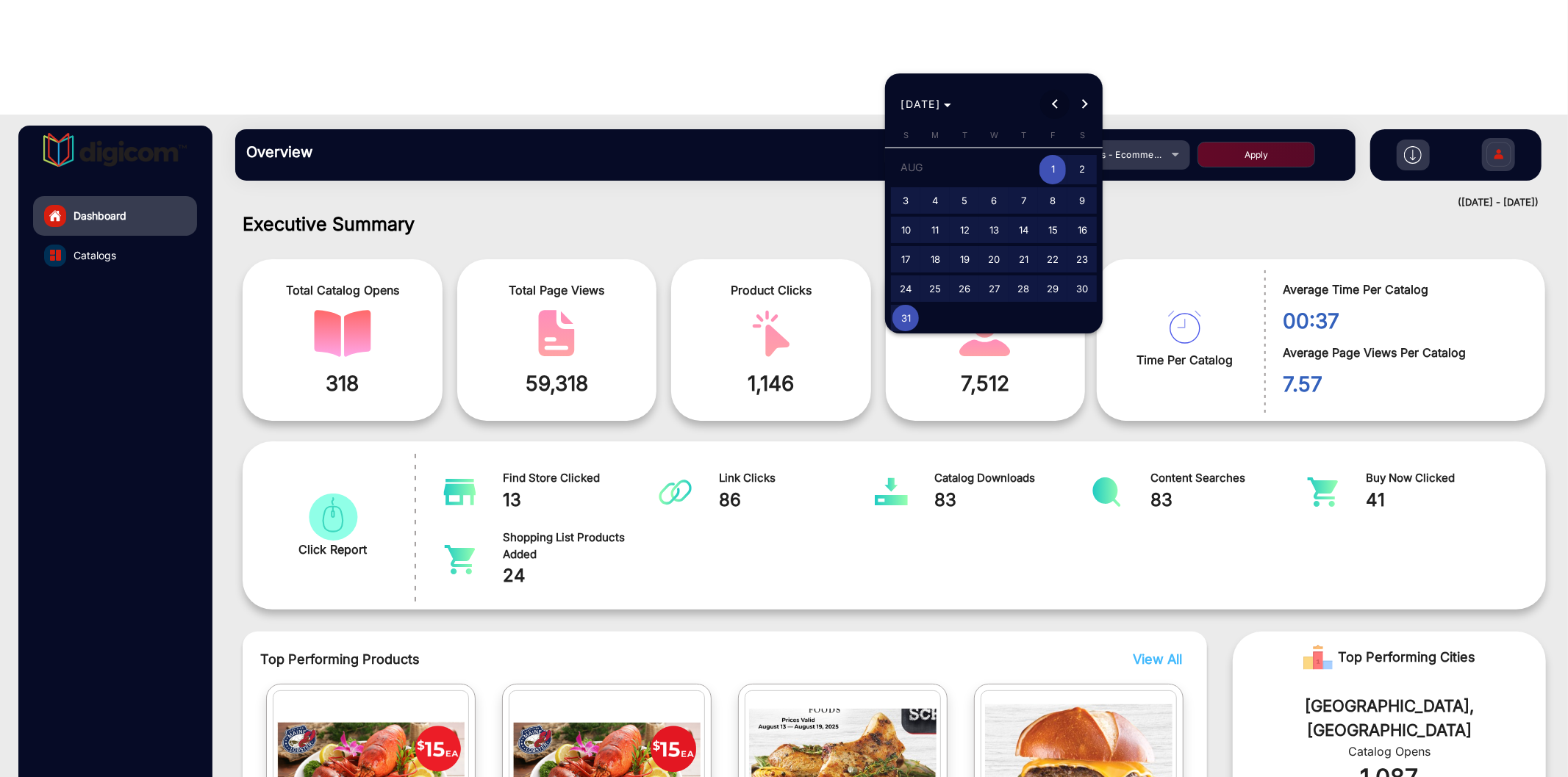
click at [1040, 106] on span "Previous month" at bounding box center [1055, 105] width 30 height 30
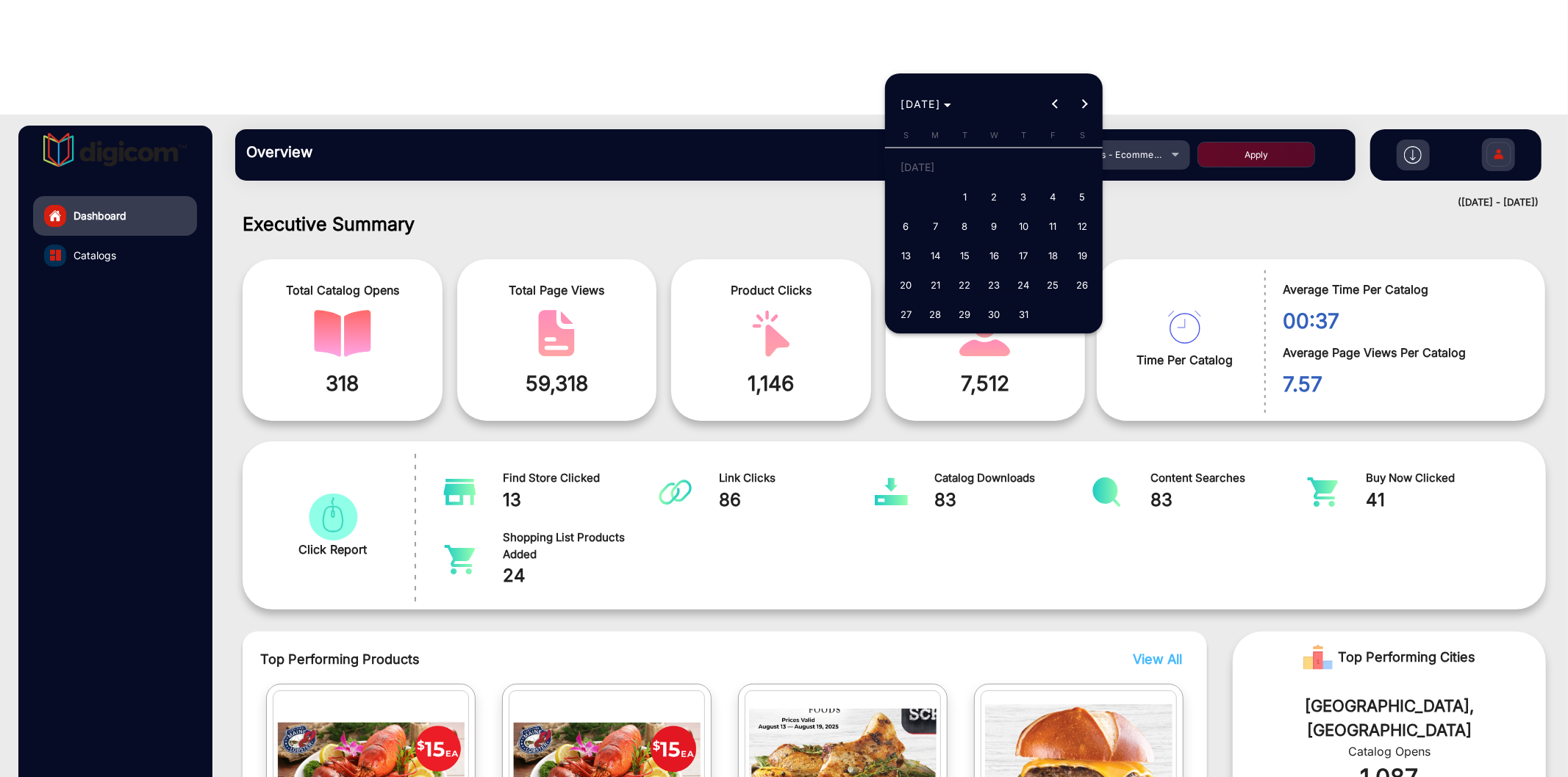
click at [960, 193] on span "1" at bounding box center [964, 197] width 26 height 26
type input "[DATE]"
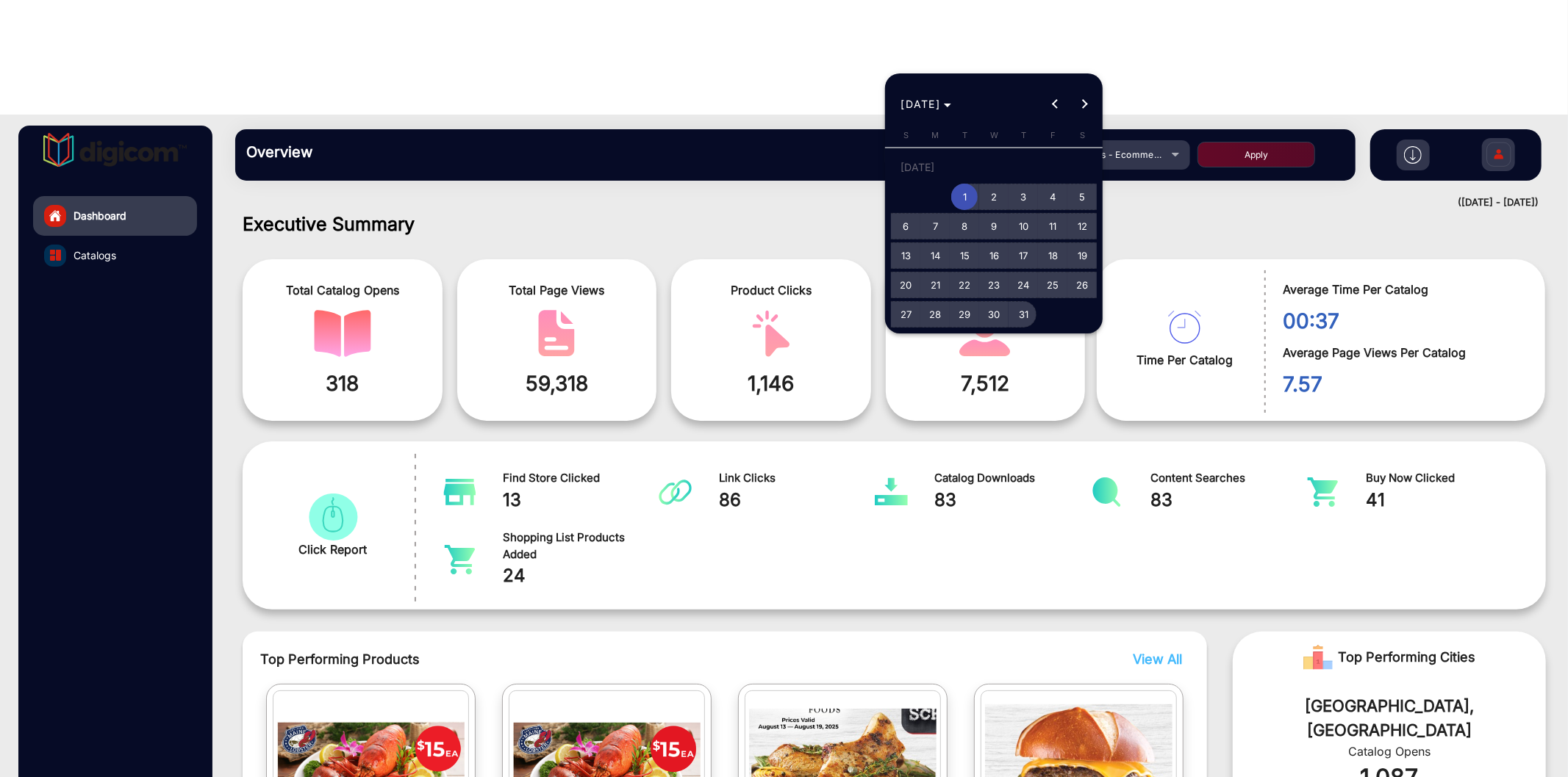
click at [1024, 311] on span "31" at bounding box center [1023, 314] width 26 height 26
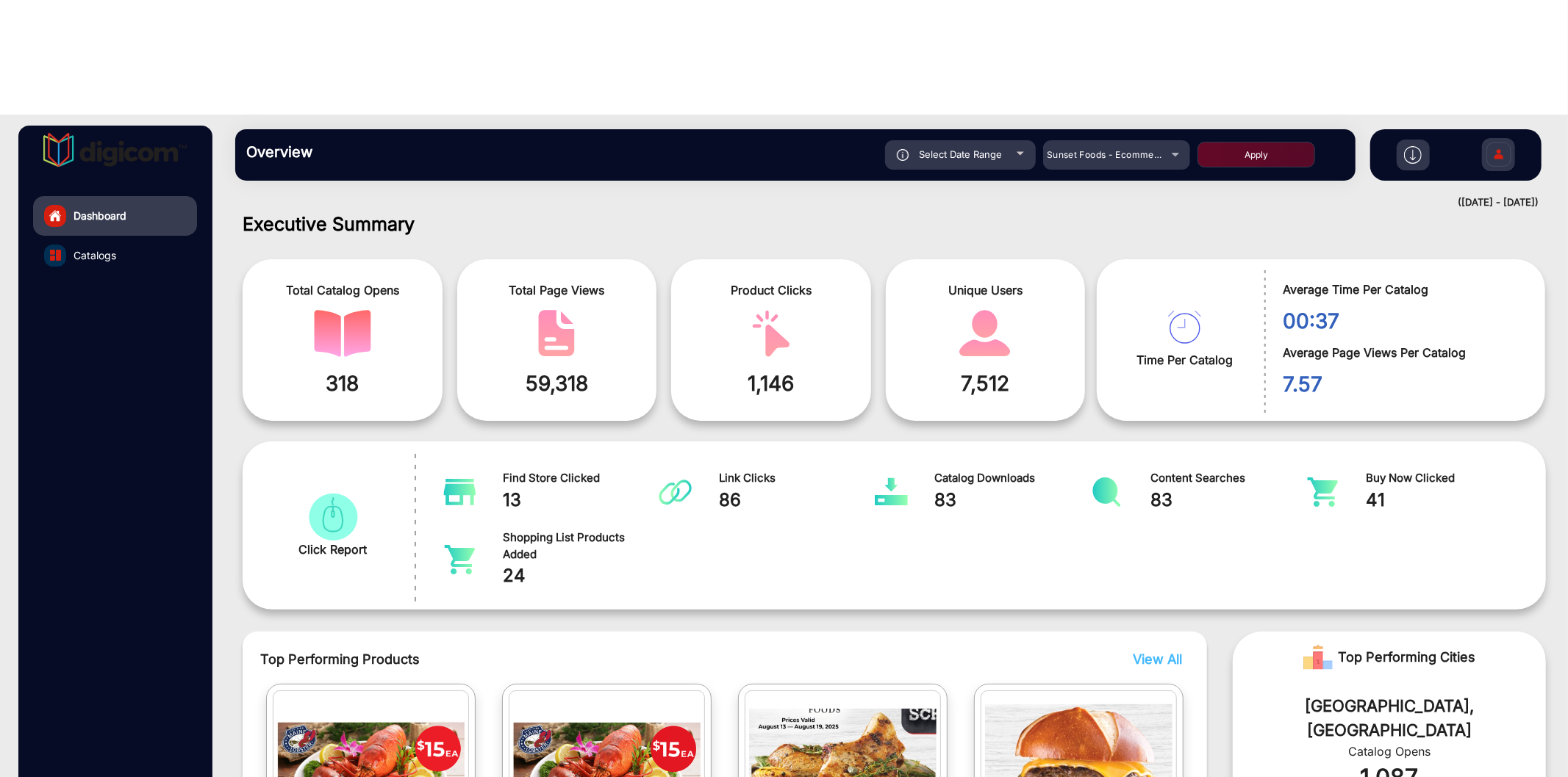
type input "[DATE]"
click at [1252, 142] on button "Apply" at bounding box center [1256, 154] width 118 height 26
type input "[DATE]"
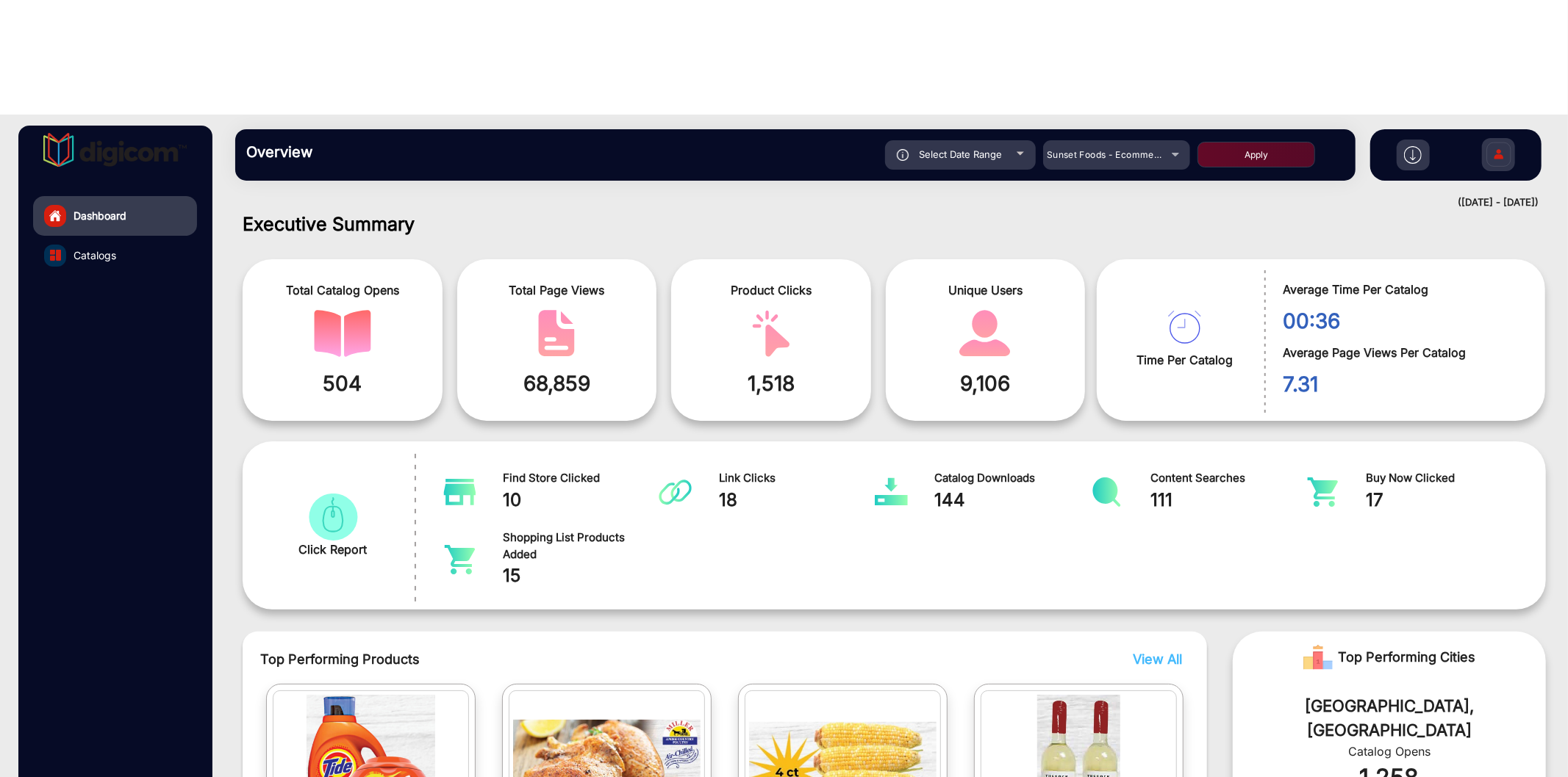
click at [975, 148] on span "Select Date Range" at bounding box center [960, 154] width 83 height 12
type input "[DATE]"
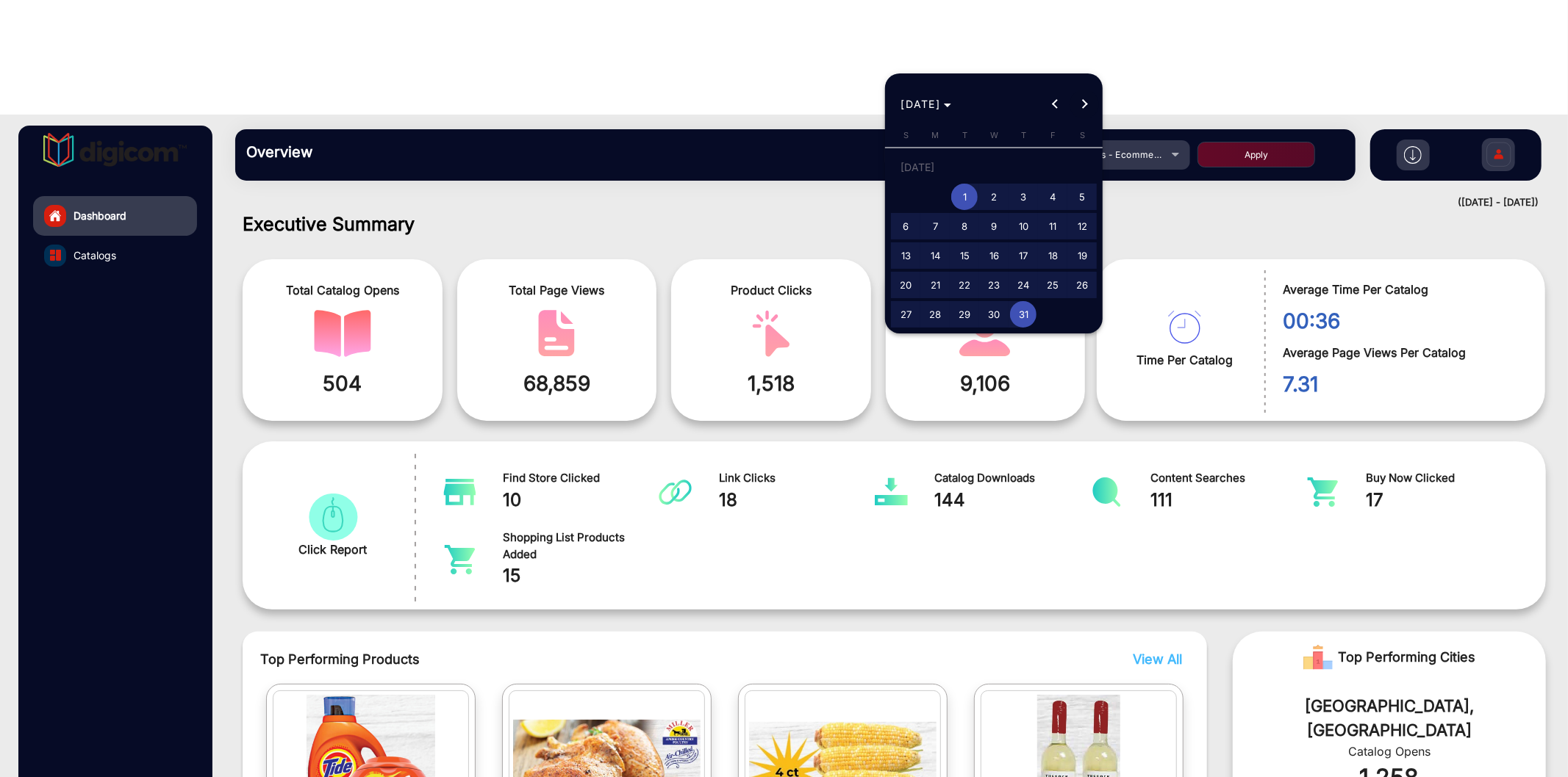
click at [1085, 99] on span "Next month" at bounding box center [1085, 105] width 30 height 30
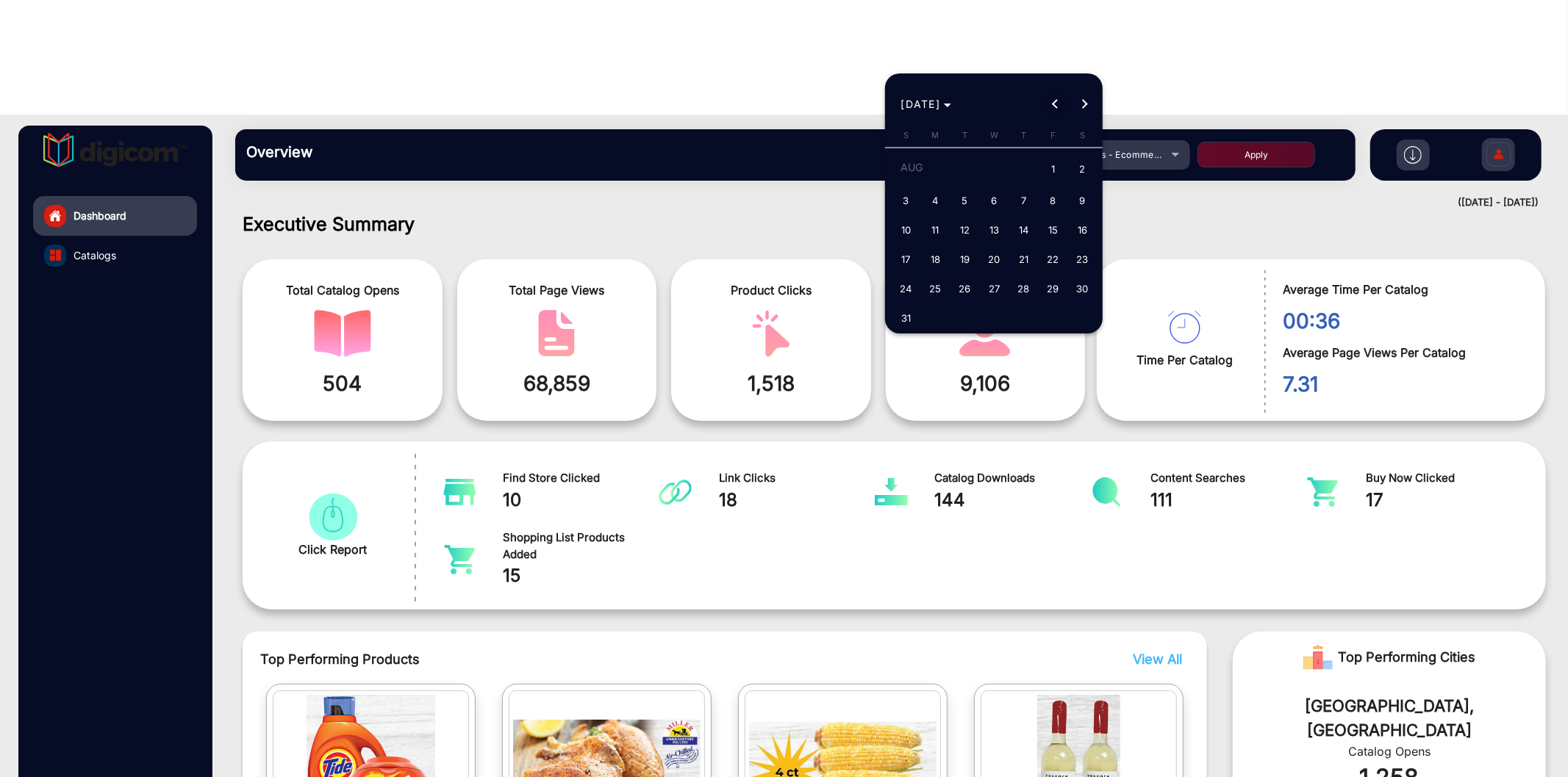
click at [1059, 113] on span "Previous month" at bounding box center [1055, 105] width 30 height 30
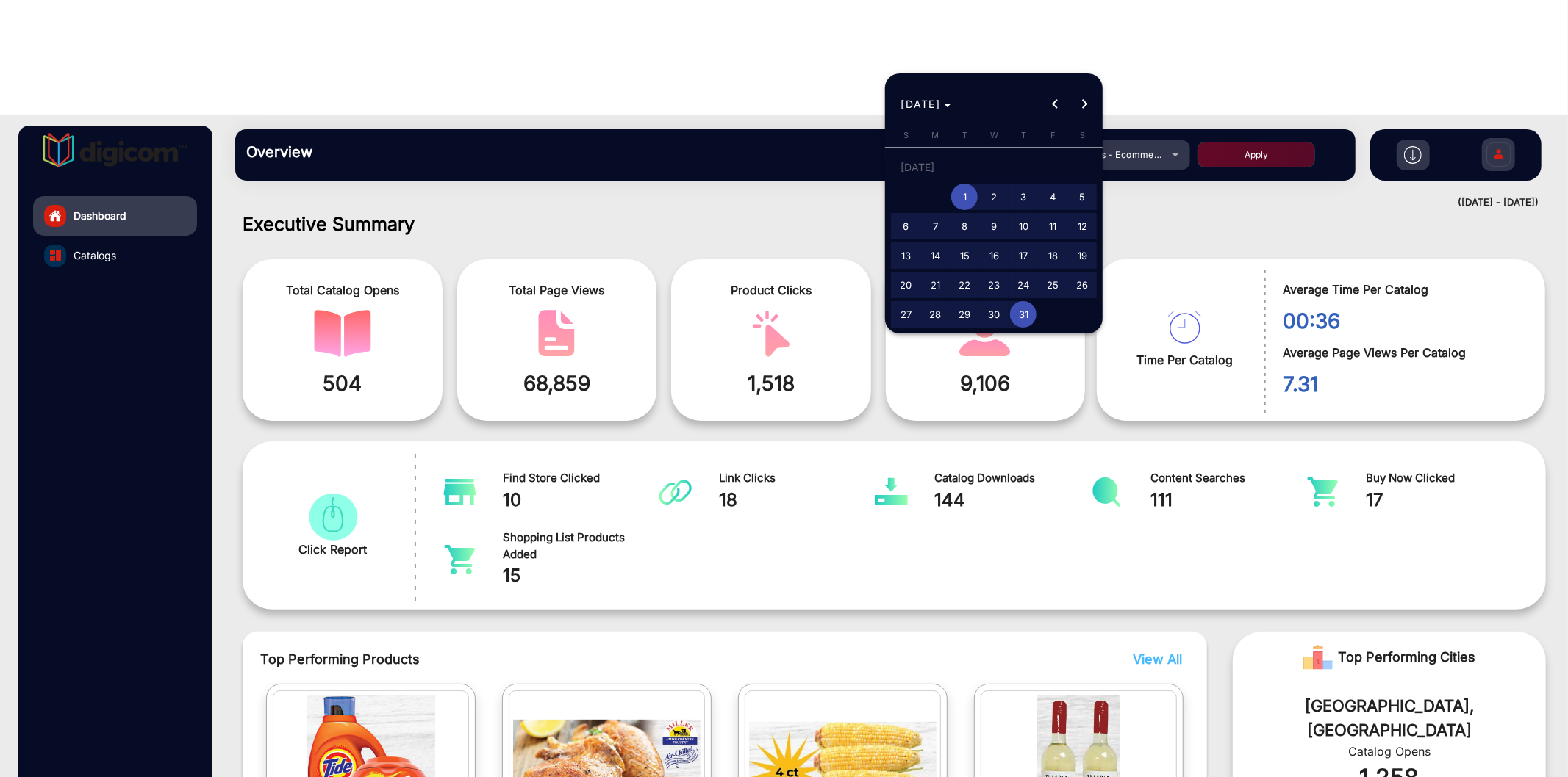
click at [965, 198] on span "1" at bounding box center [964, 197] width 26 height 26
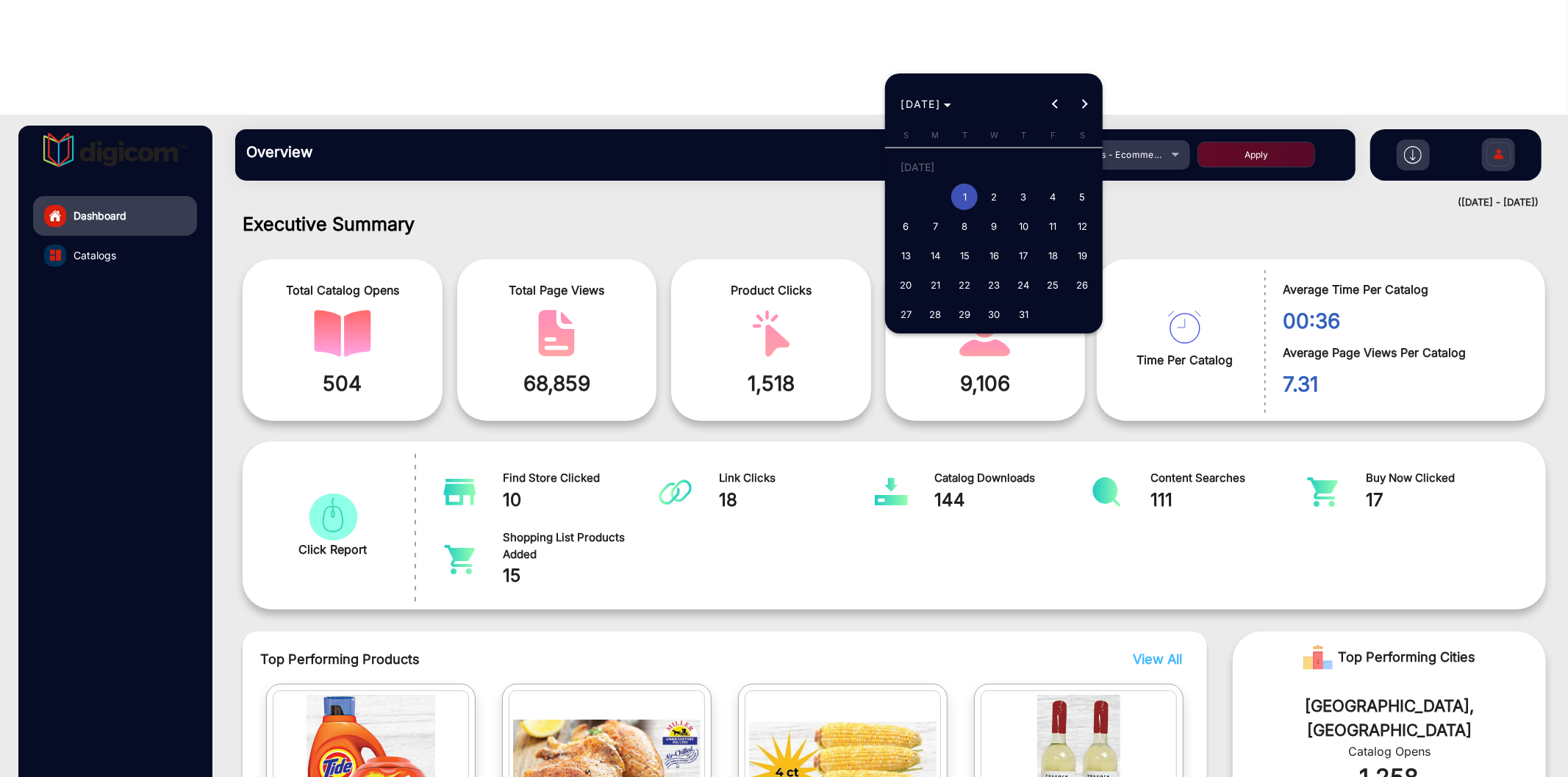
click at [965, 198] on span "1" at bounding box center [964, 197] width 26 height 26
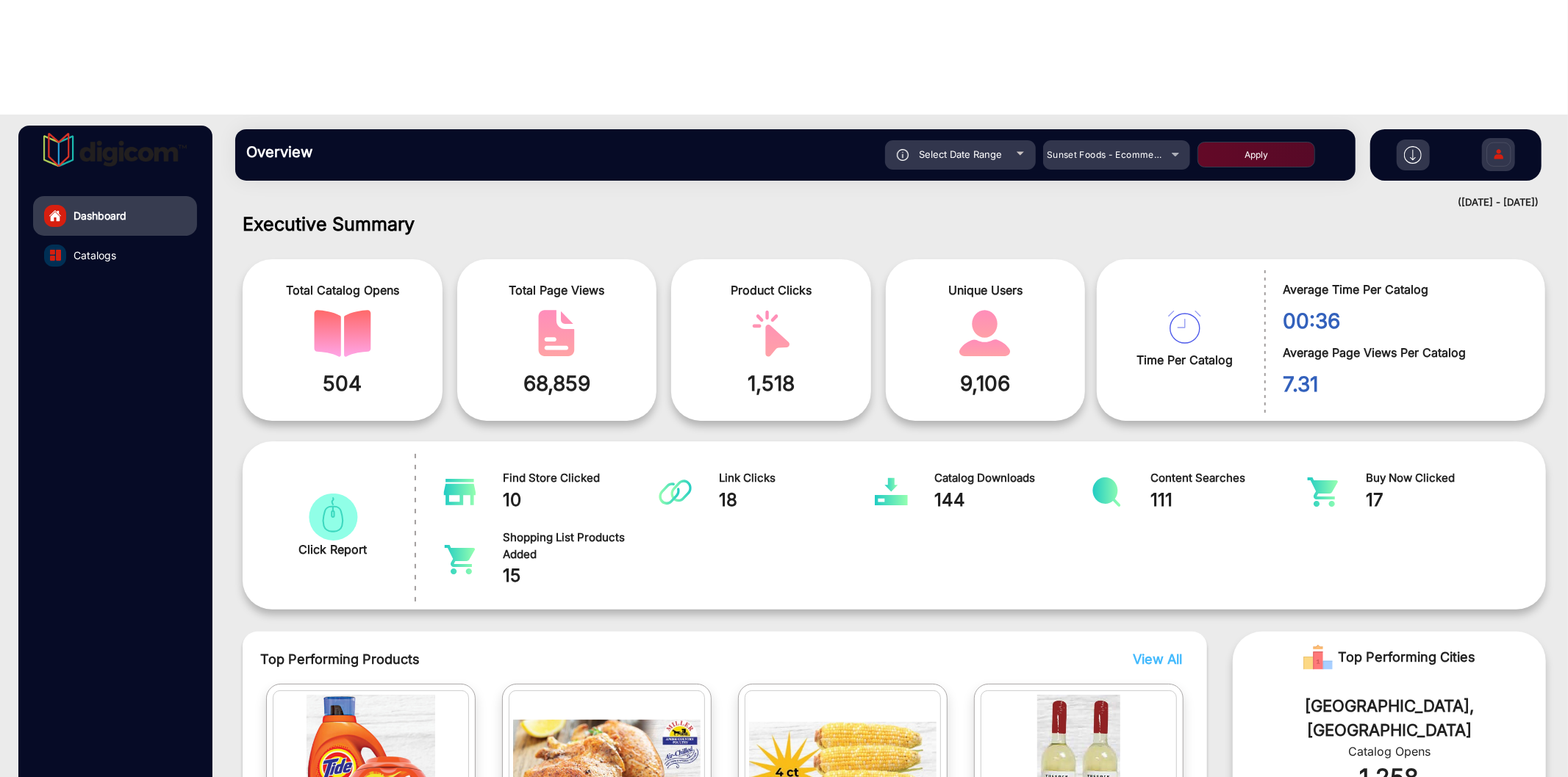
type input "[DATE]"
click at [1220, 142] on button "Apply" at bounding box center [1256, 154] width 118 height 26
type input "[DATE]"
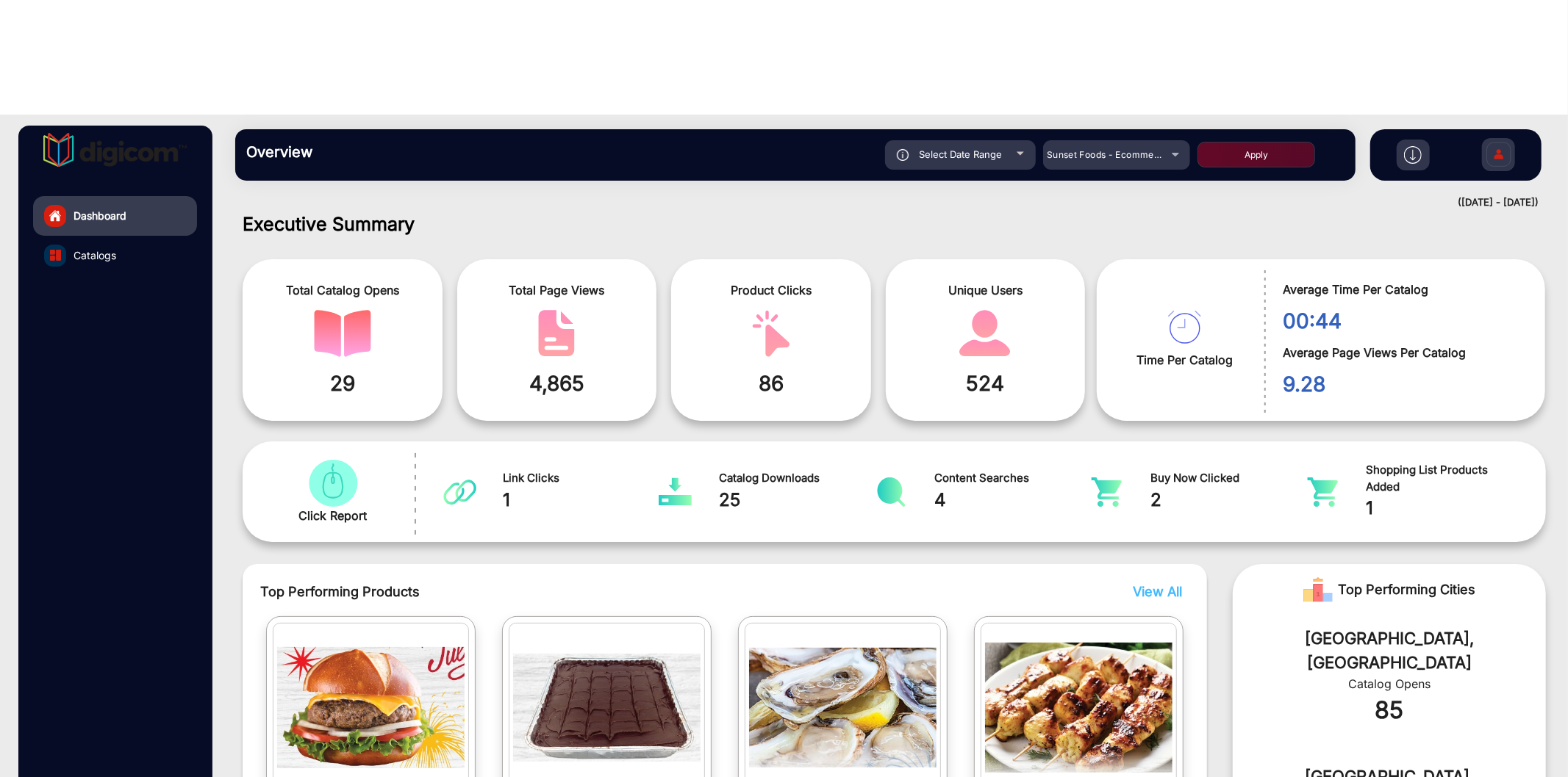
click at [1334, 344] on span "Average Page Views Per Catalog" at bounding box center [1403, 352] width 240 height 17
copy div "Average Page Views Per Catalog"
click at [1331, 281] on span "Average Time Per Catalog" at bounding box center [1403, 289] width 240 height 17
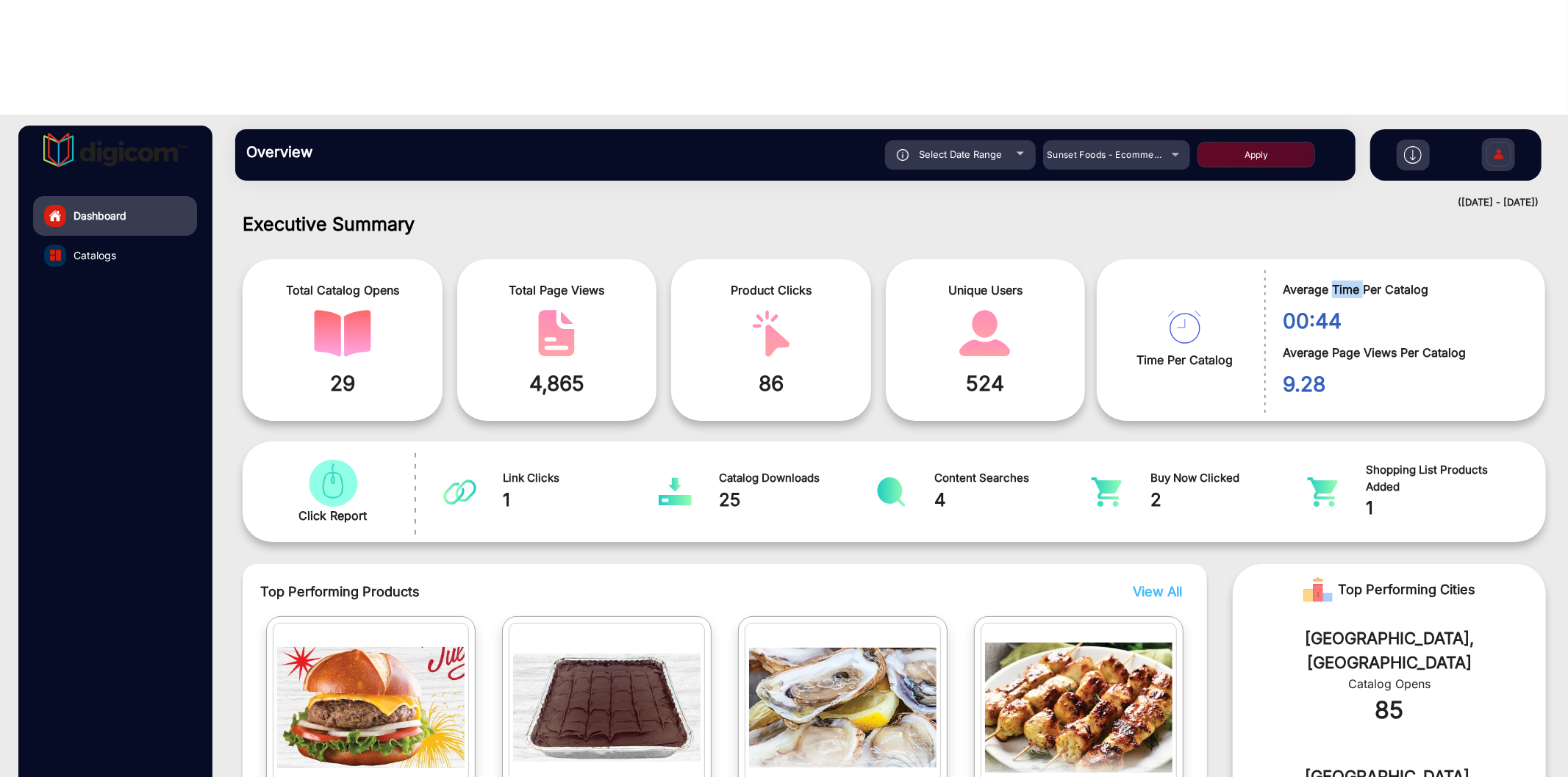
click at [1331, 281] on span "Average Time Per Catalog" at bounding box center [1403, 289] width 240 height 17
copy div "Average Time Per Catalog"
